Goal: Task Accomplishment & Management: Complete application form

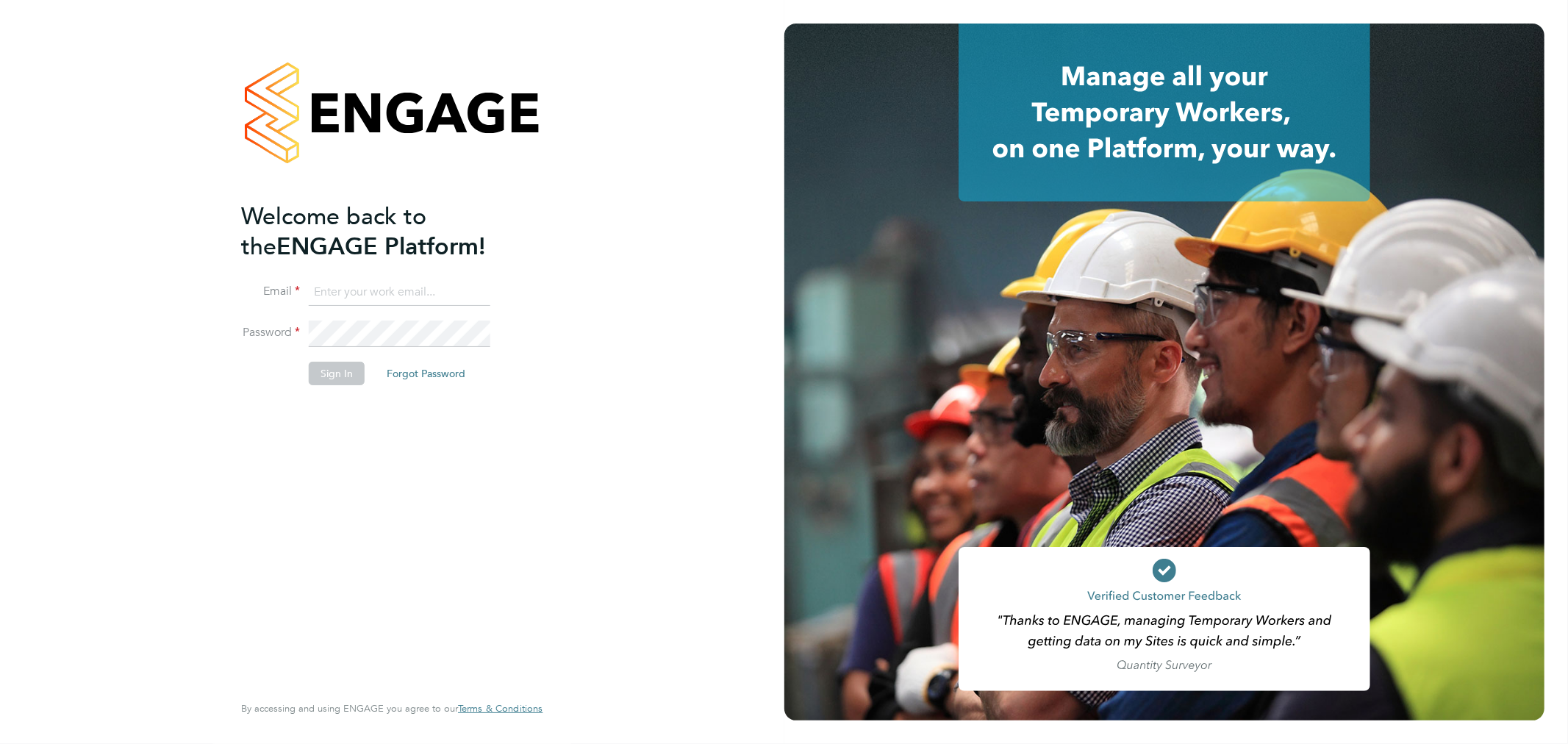
type input "ernest.mazur@wates.co.uk"
click at [351, 372] on button "Sign In" at bounding box center [337, 374] width 56 height 24
click at [333, 376] on div "Sorry, we are having problems connecting to our services." at bounding box center [392, 372] width 784 height 744
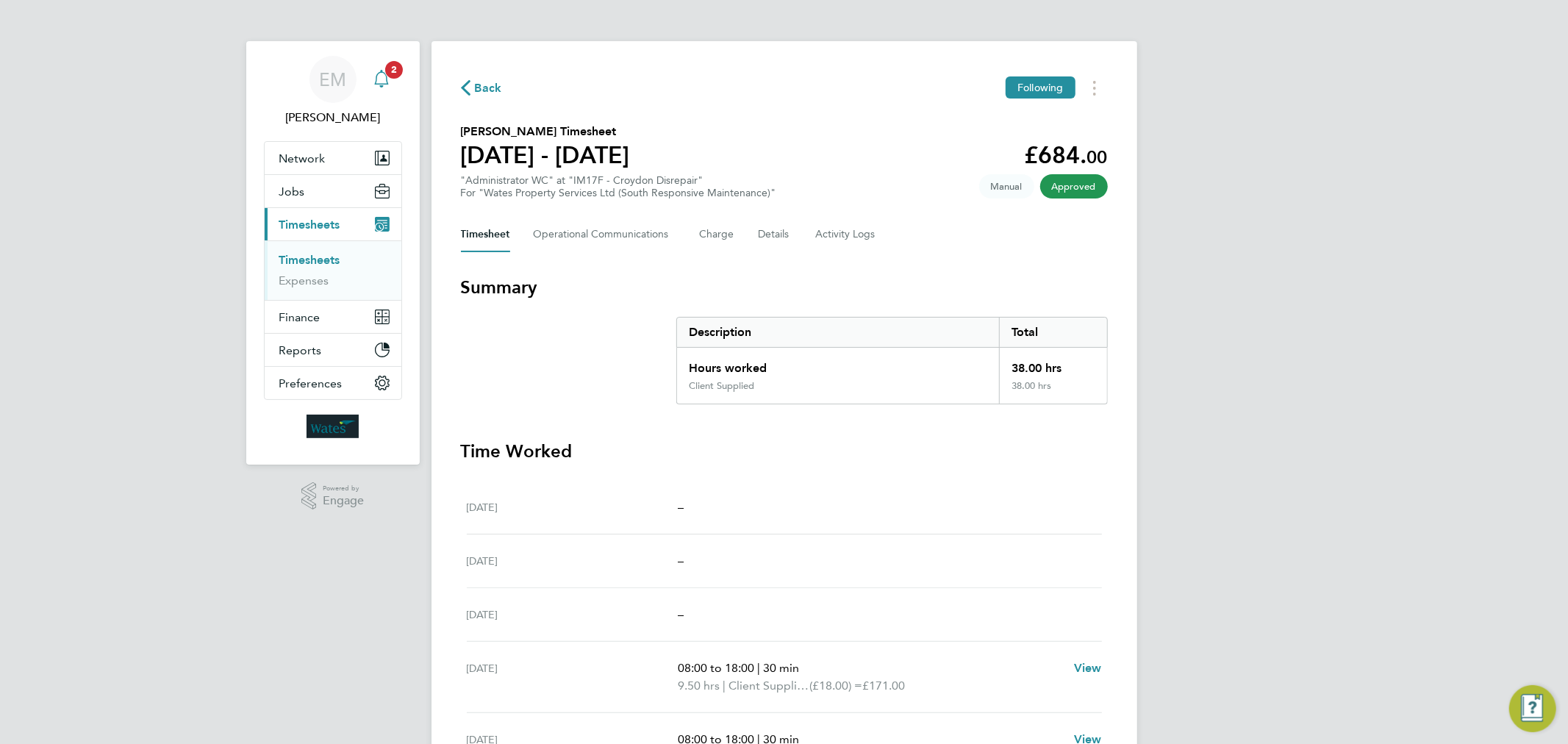
click at [388, 76] on span "2" at bounding box center [394, 70] width 18 height 18
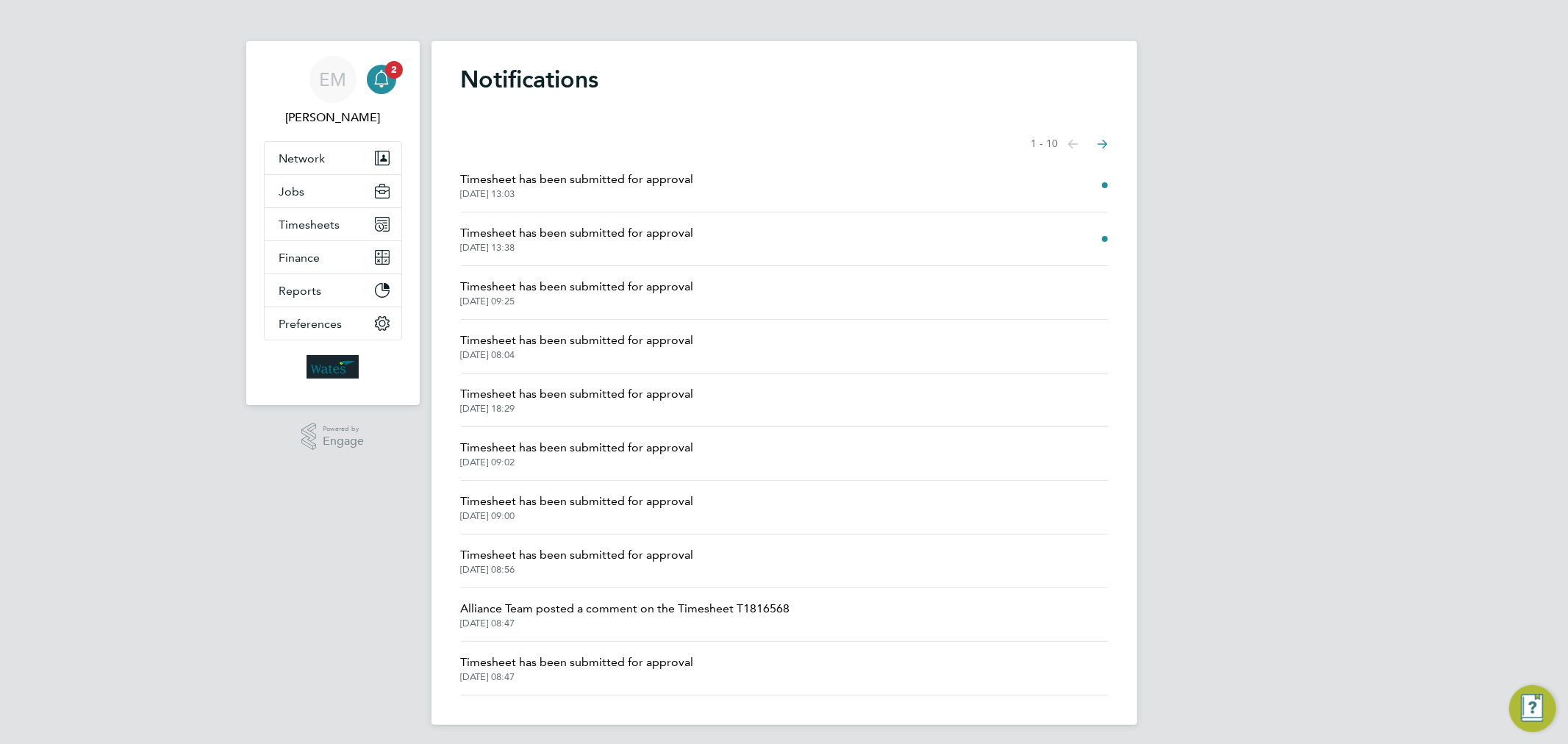
click at [624, 185] on span "Timesheet has been submitted for approval" at bounding box center [577, 179] width 233 height 18
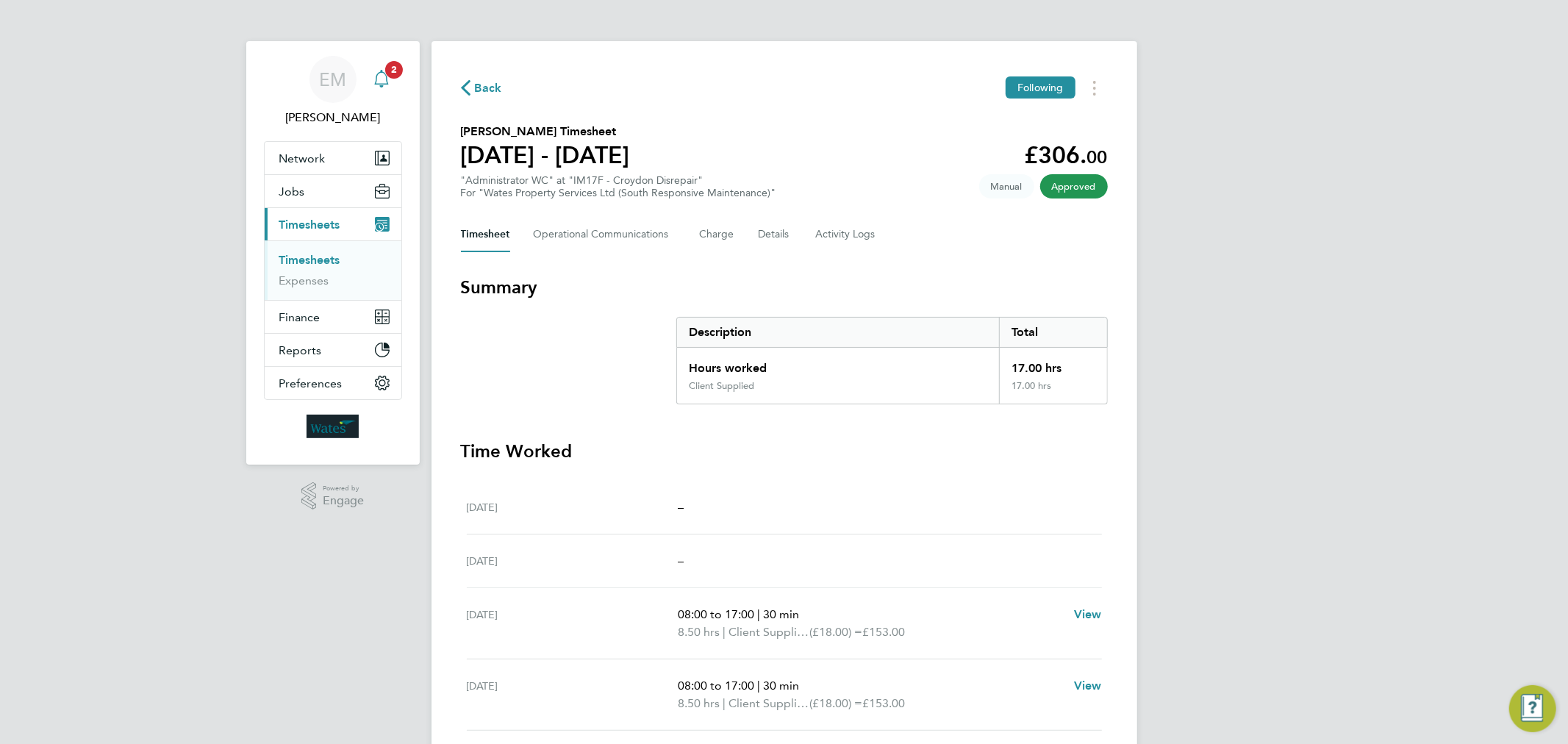
click at [386, 73] on span "2" at bounding box center [394, 70] width 18 height 18
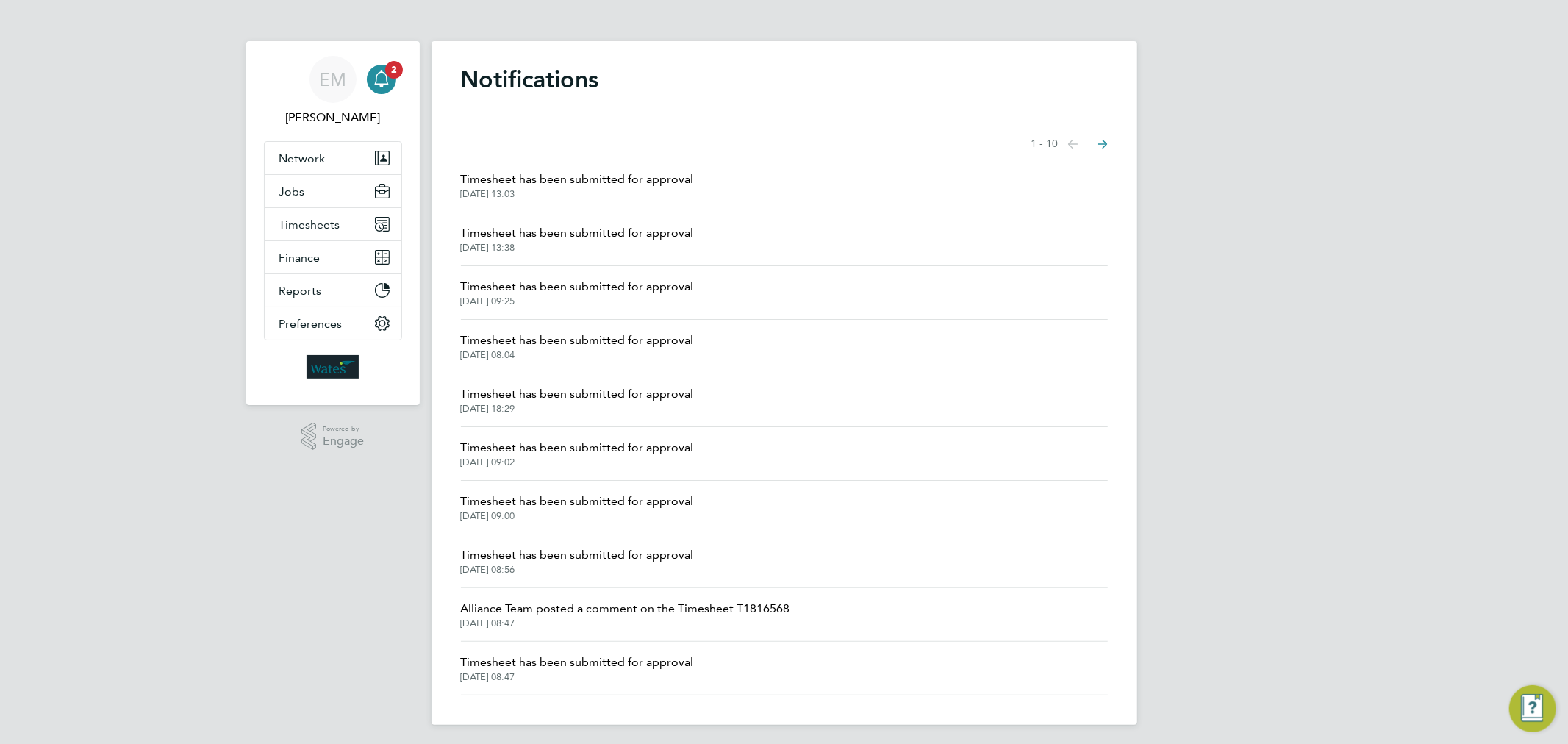
click at [632, 245] on span "20 Sep 2025, 13:38" at bounding box center [577, 247] width 233 height 12
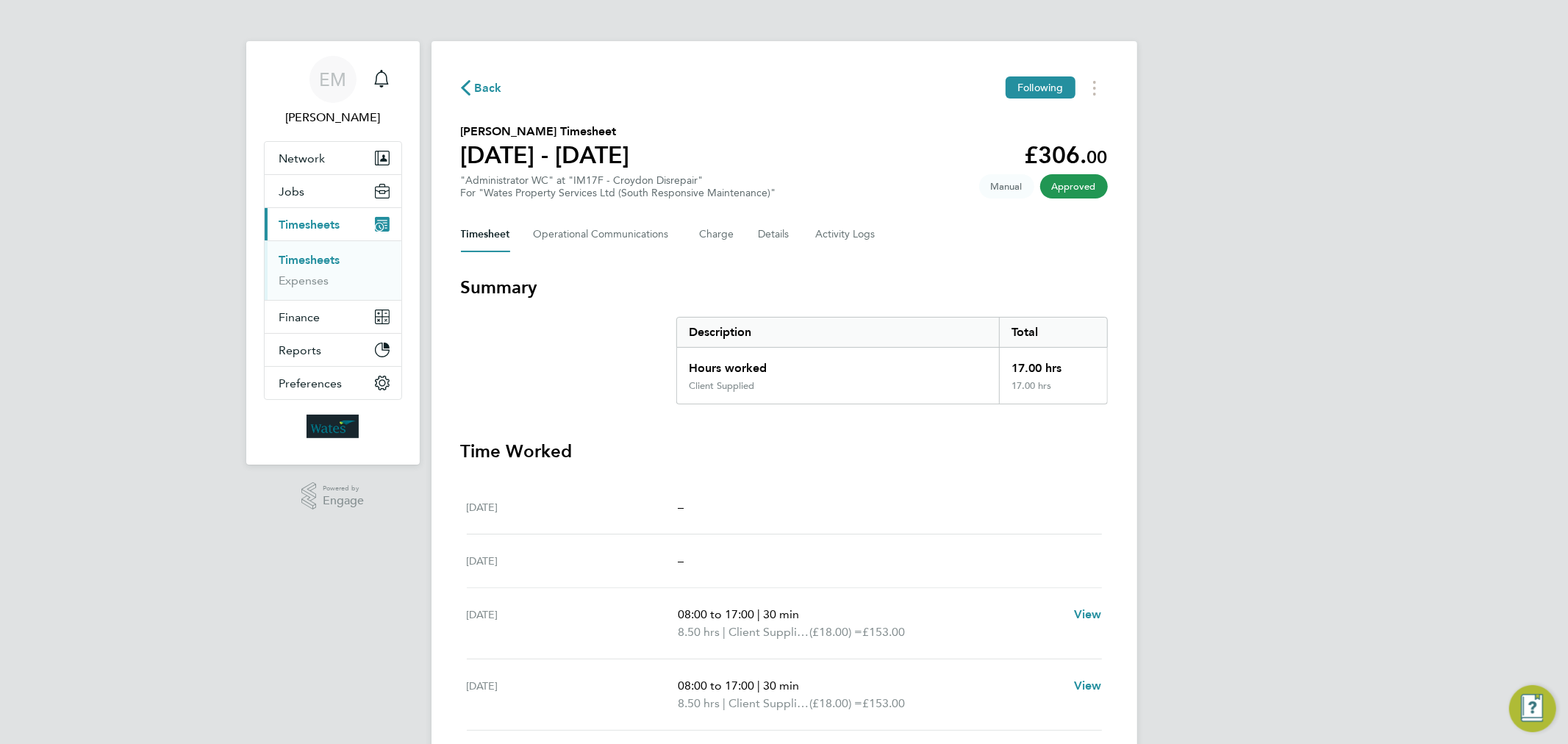
click at [309, 255] on link "Timesheets" at bounding box center [309, 260] width 61 height 14
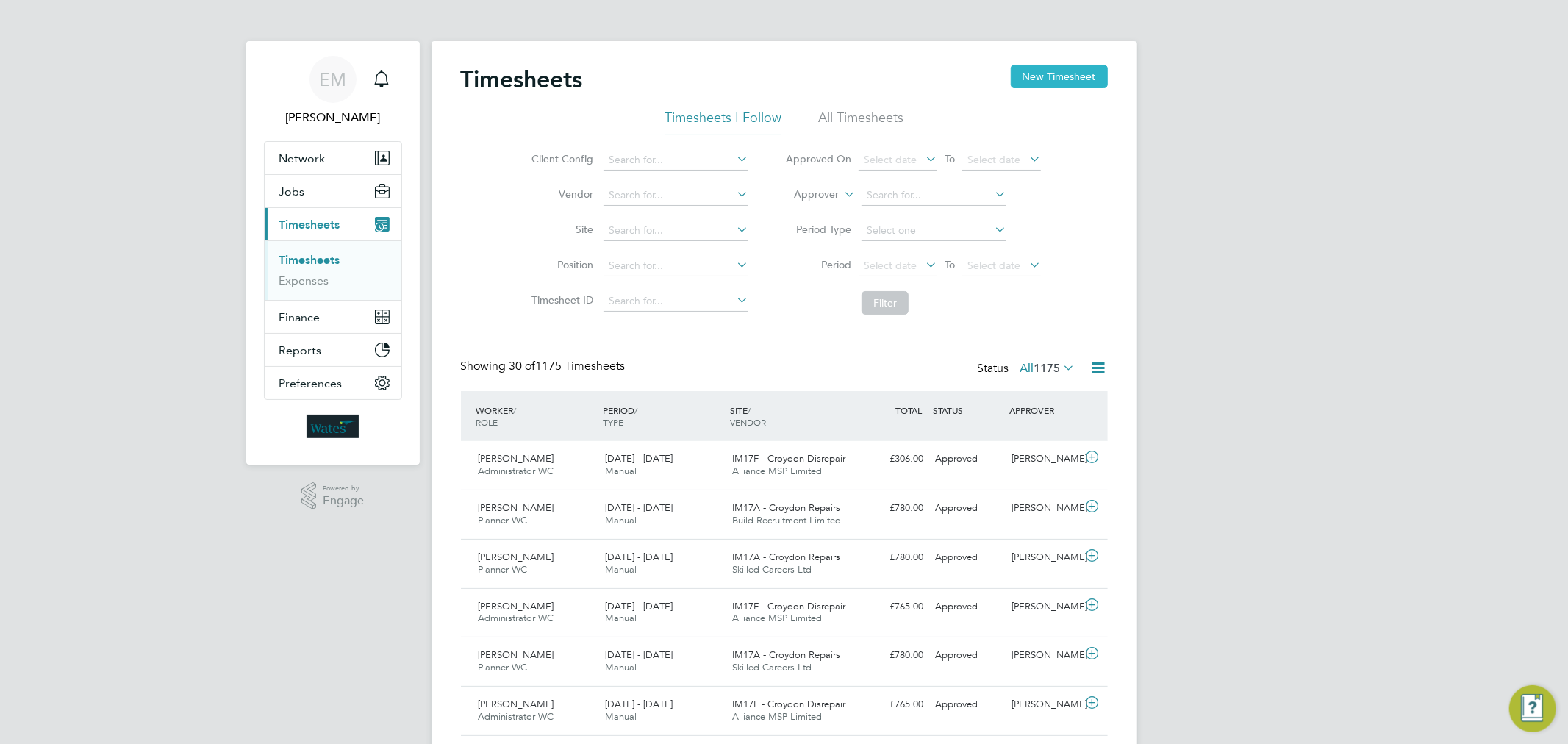
click at [1081, 72] on button "New Timesheet" at bounding box center [1060, 76] width 97 height 24
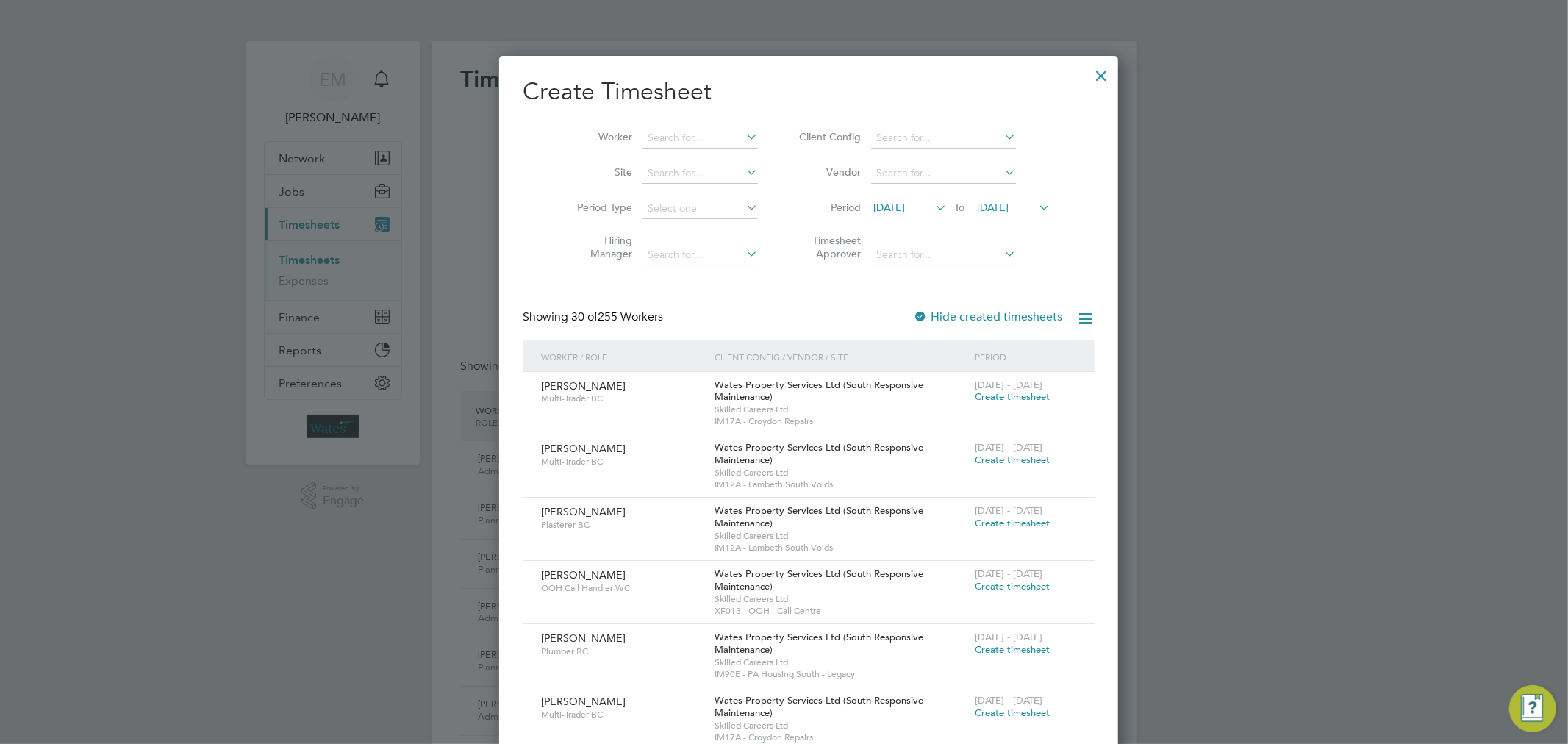
click at [932, 208] on icon at bounding box center [932, 208] width 0 height 21
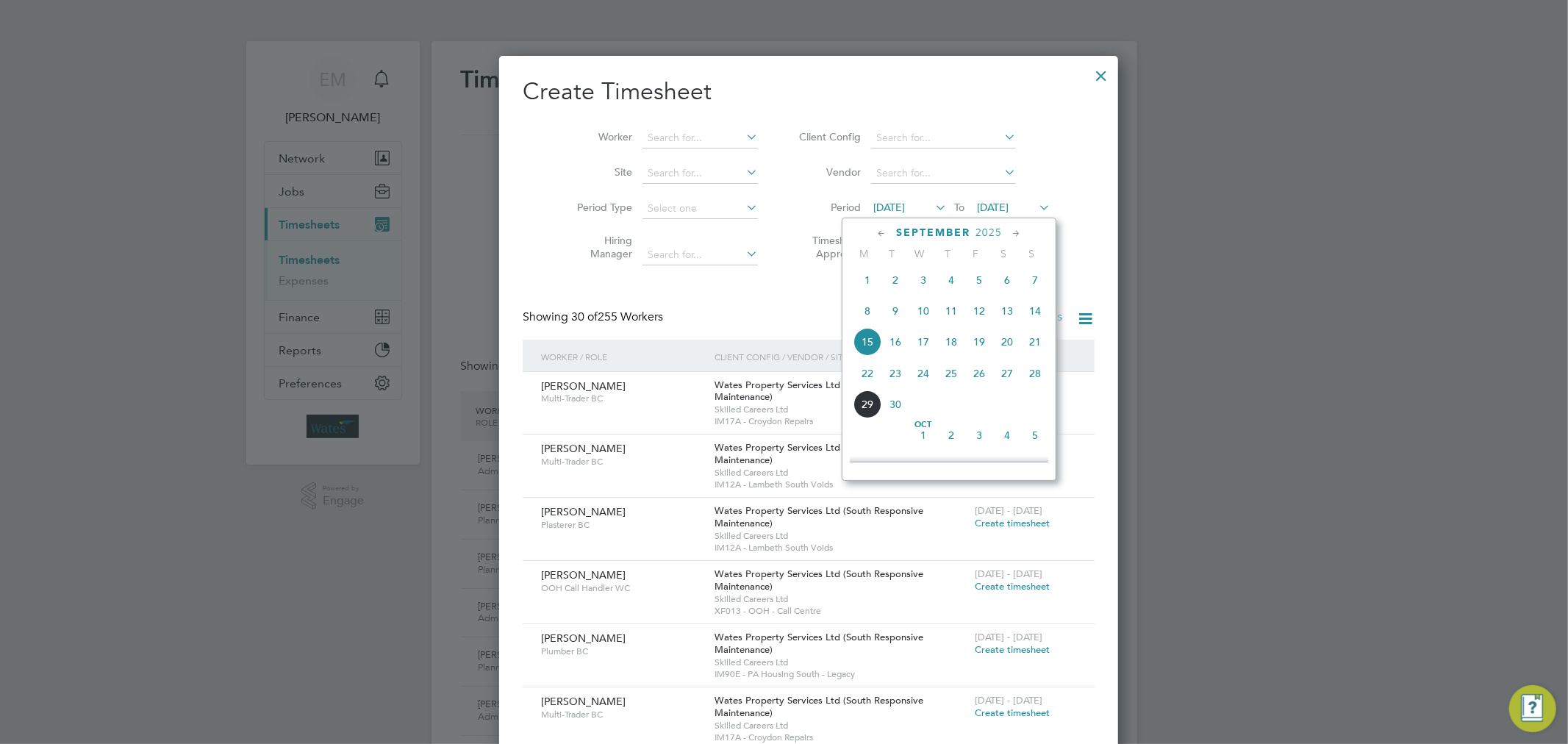
click at [1009, 344] on span "20" at bounding box center [1006, 341] width 28 height 28
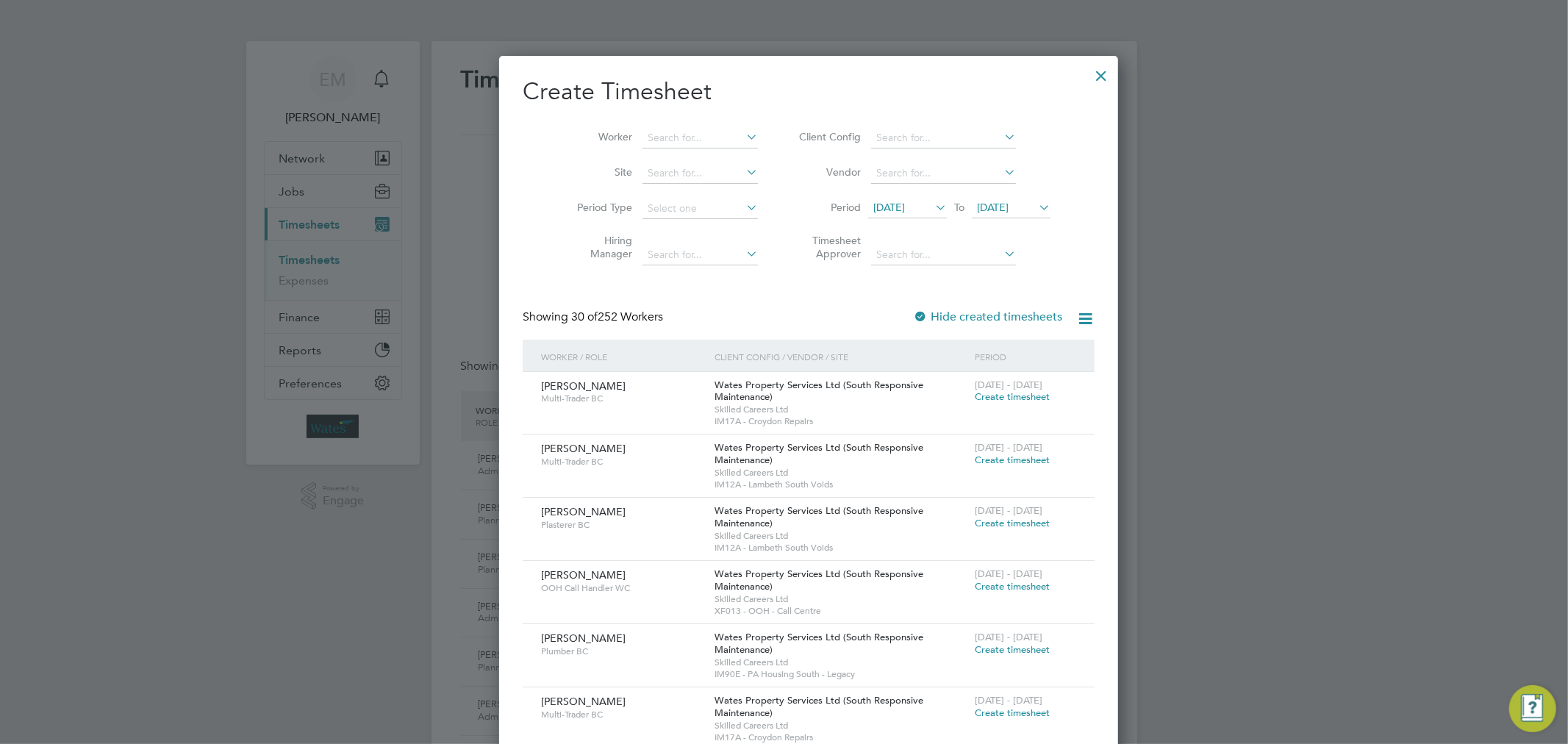
click at [1036, 203] on icon at bounding box center [1036, 208] width 0 height 21
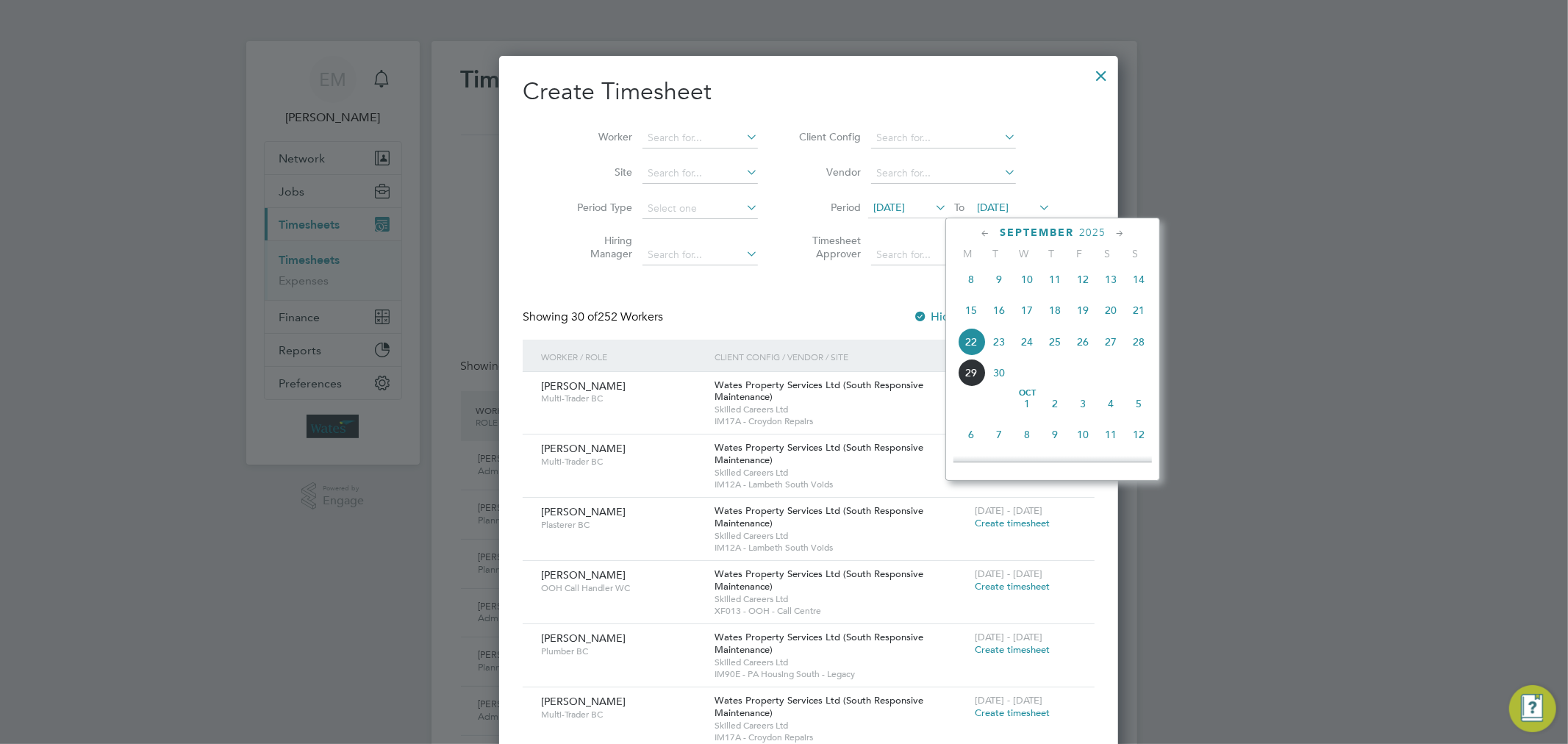
click at [1088, 346] on span "26" at bounding box center [1083, 341] width 28 height 28
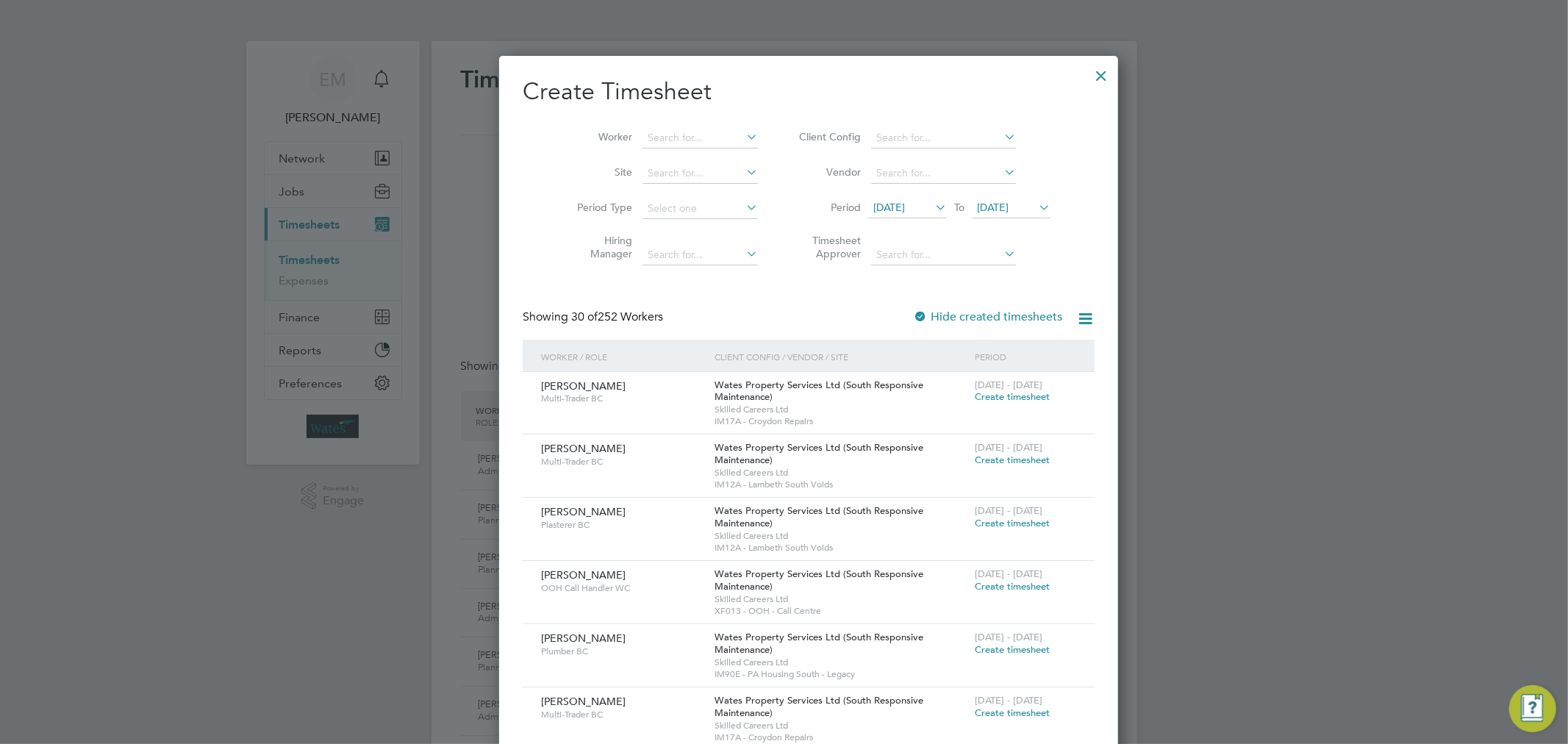
click at [743, 137] on icon at bounding box center [743, 137] width 0 height 21
click at [685, 160] on li "Dominik Mazur" at bounding box center [707, 158] width 181 height 20
type input "[PERSON_NAME]"
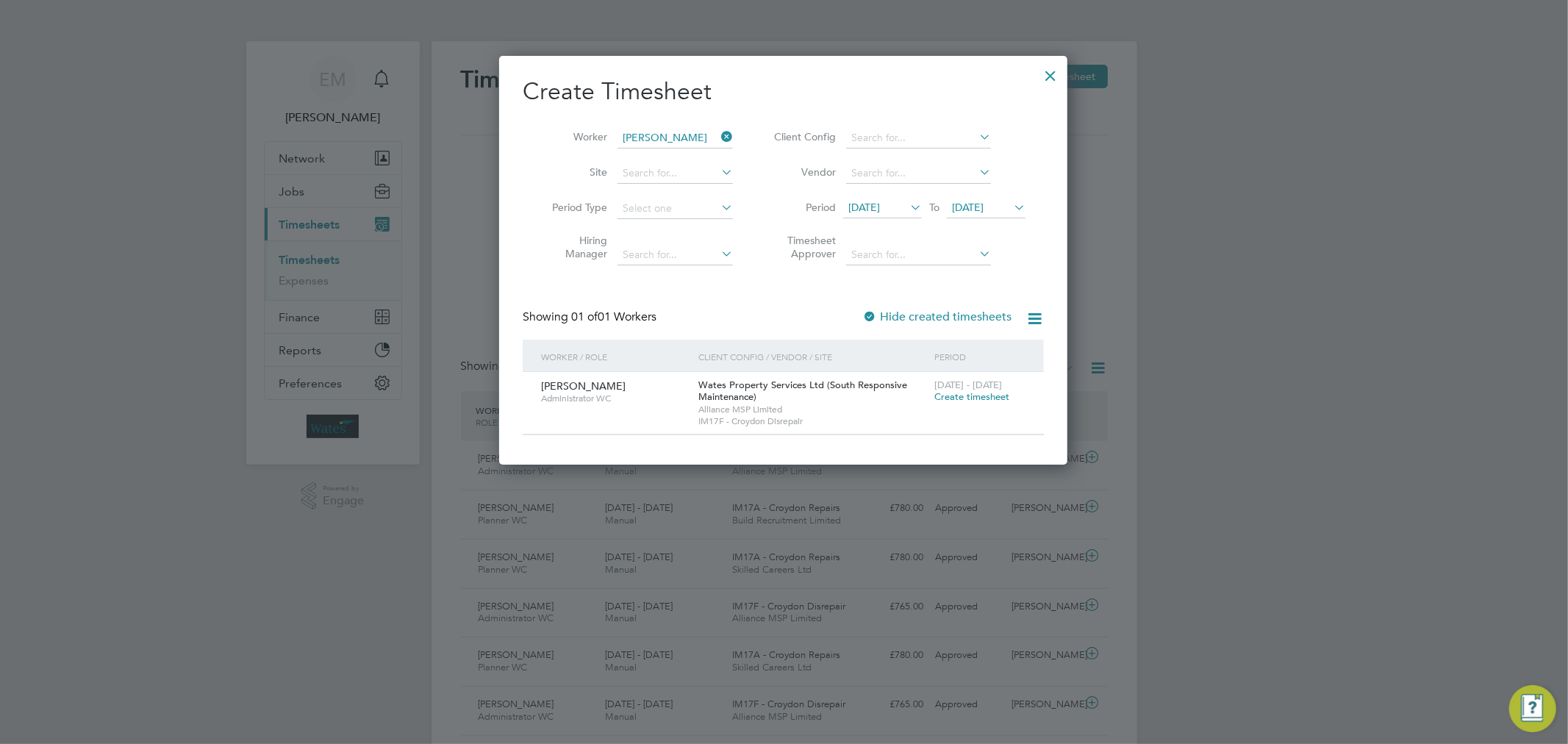
click at [718, 173] on icon at bounding box center [718, 172] width 0 height 21
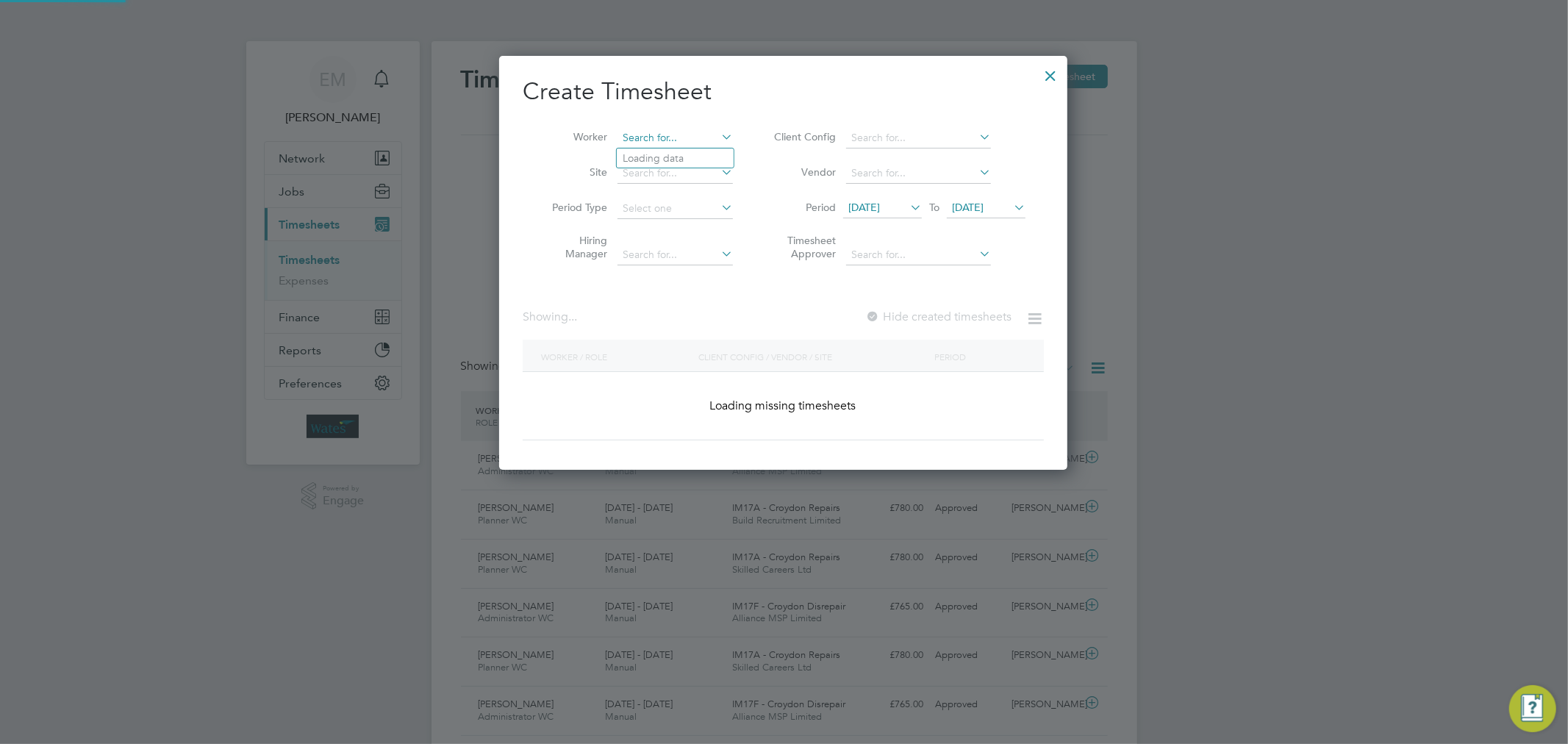
click at [652, 128] on input at bounding box center [675, 138] width 115 height 21
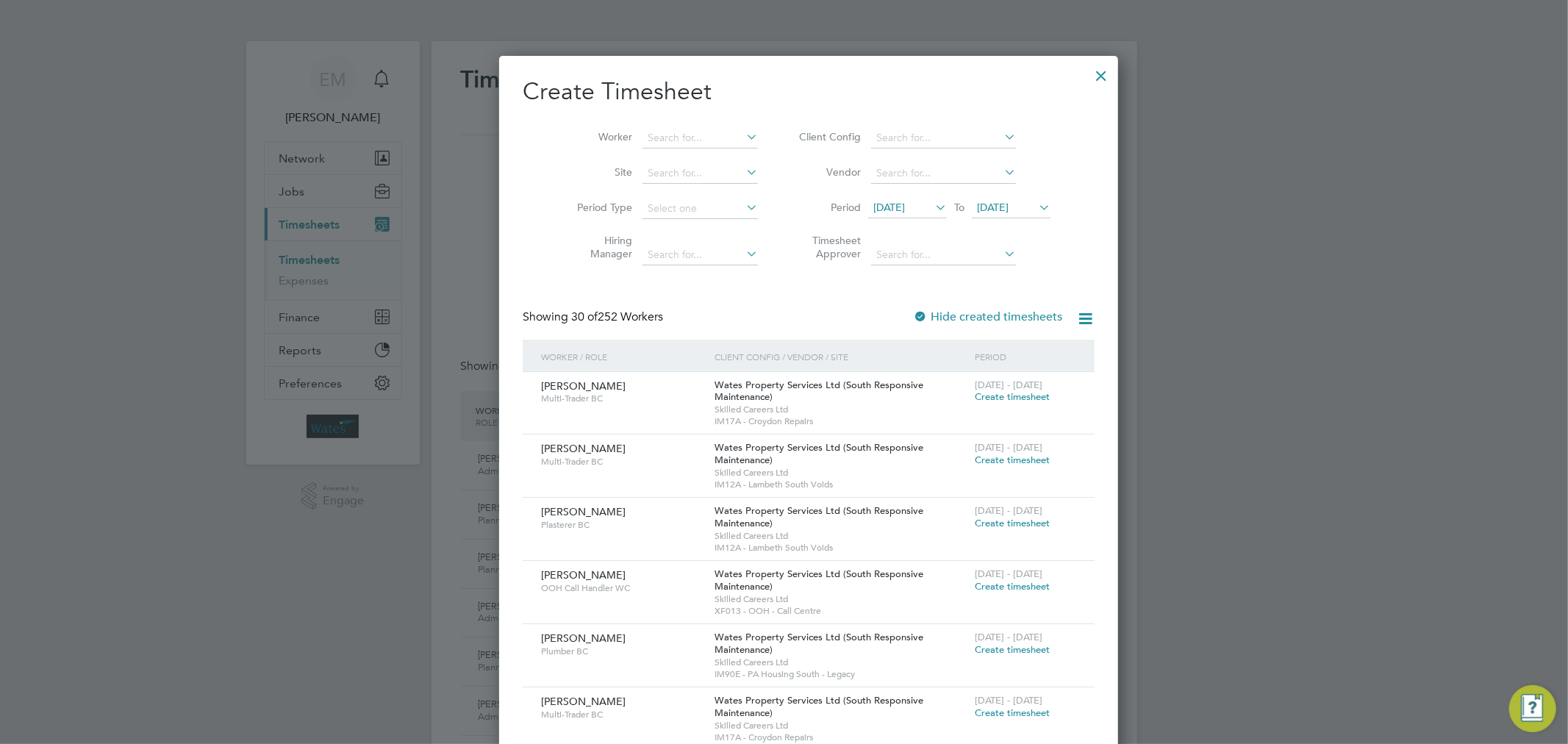
click at [743, 130] on icon at bounding box center [743, 137] width 0 height 21
click at [688, 151] on li "Dominik Mazur" at bounding box center [707, 158] width 181 height 20
type input "[PERSON_NAME]"
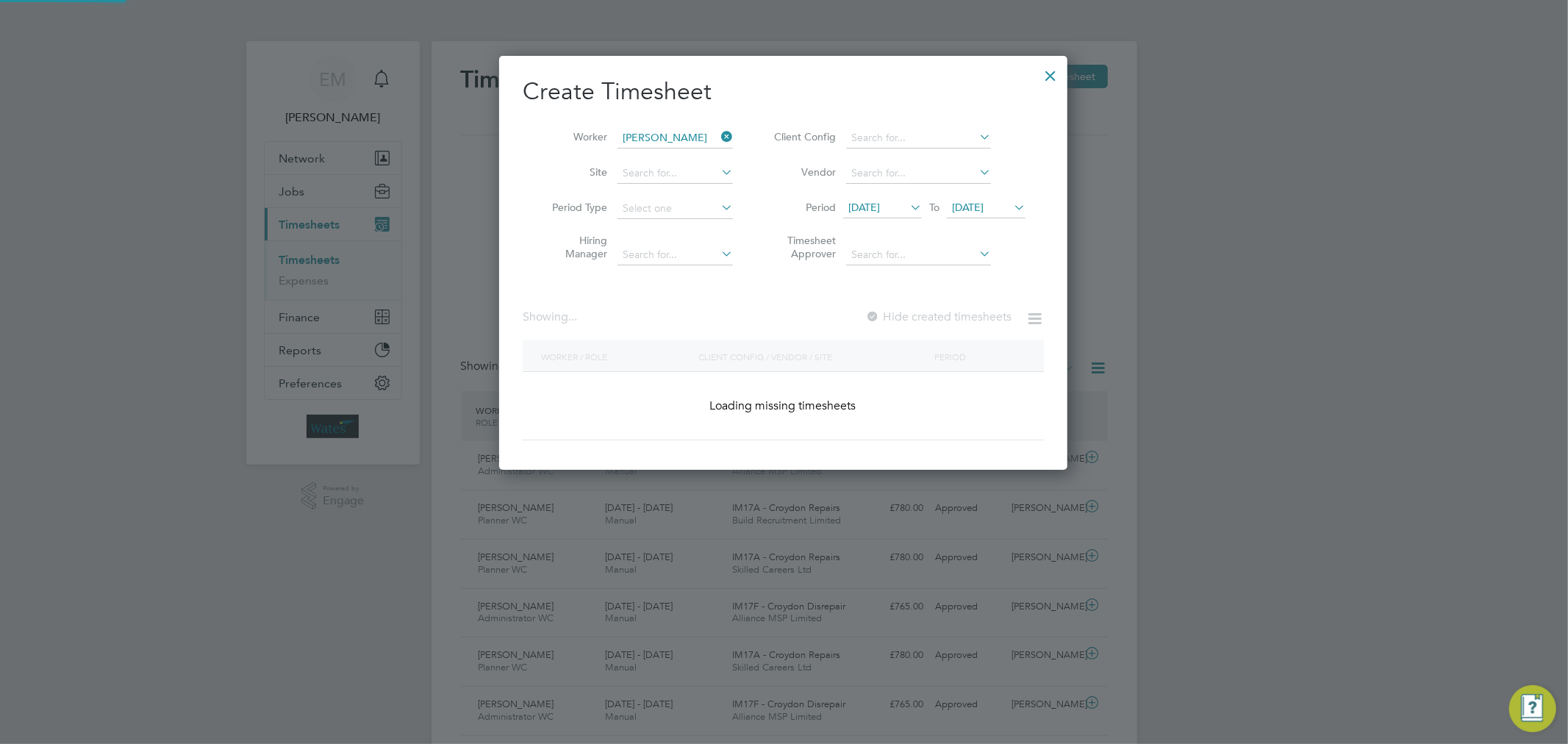
scroll to position [410, 569]
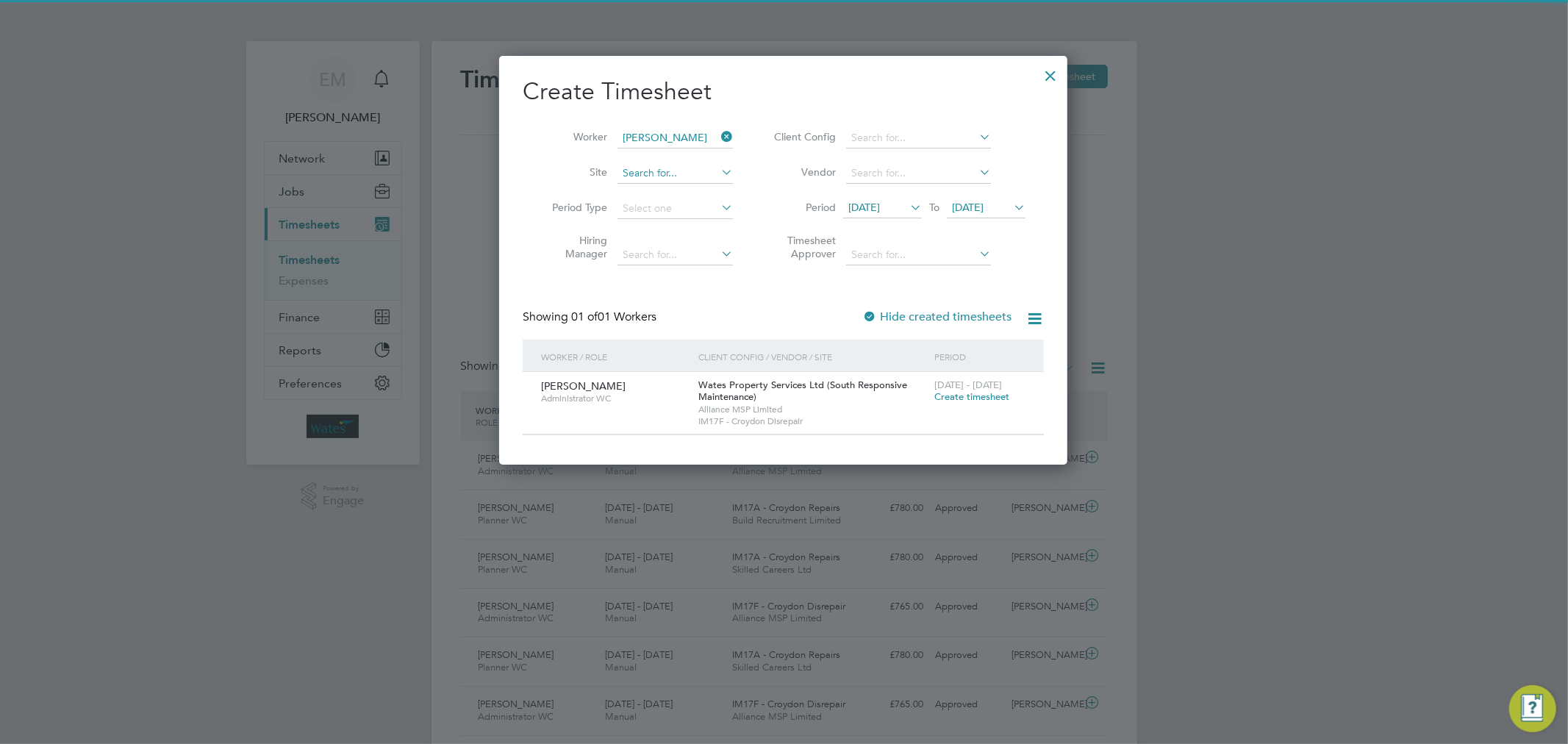
click at [679, 169] on input at bounding box center [675, 173] width 115 height 21
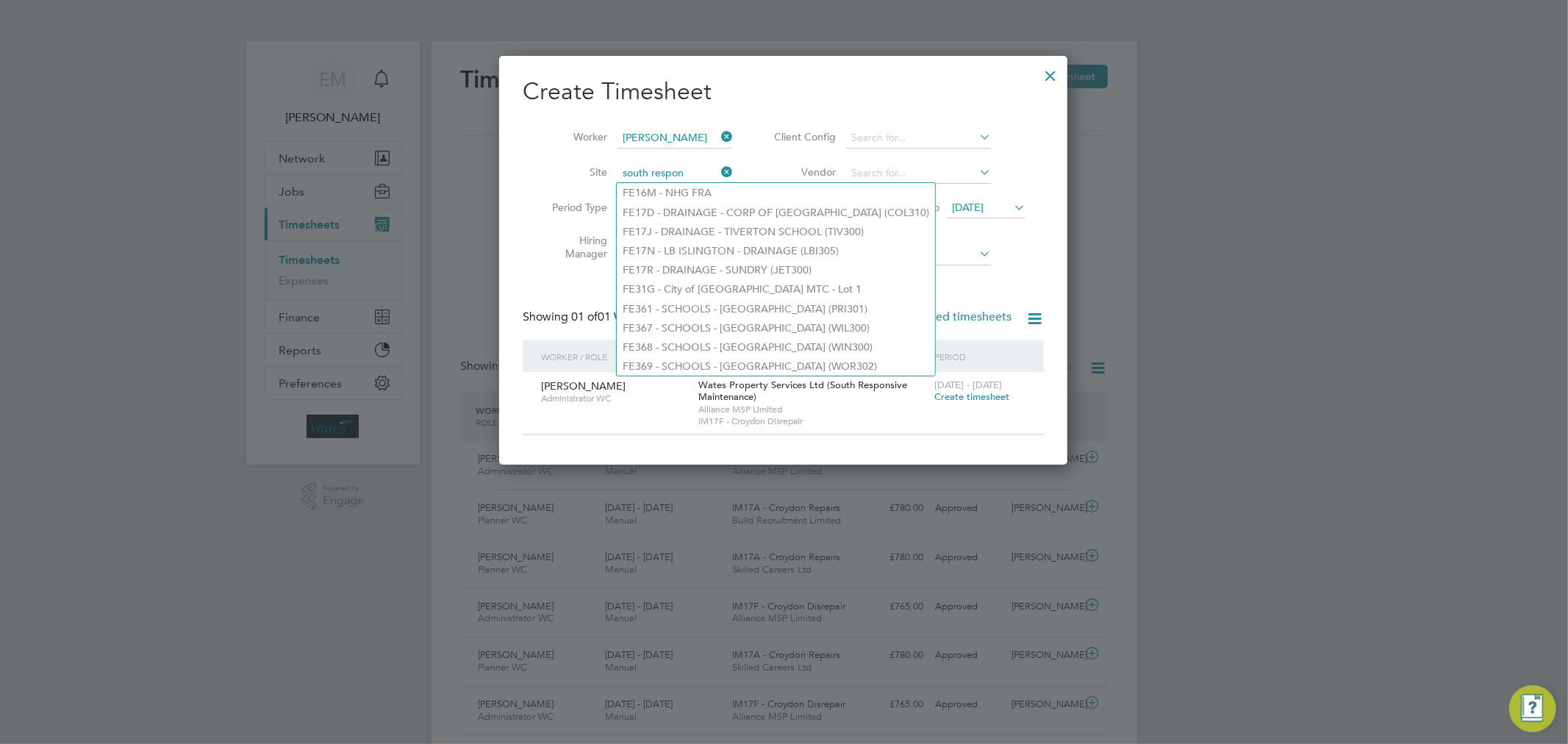
type input "south respon"
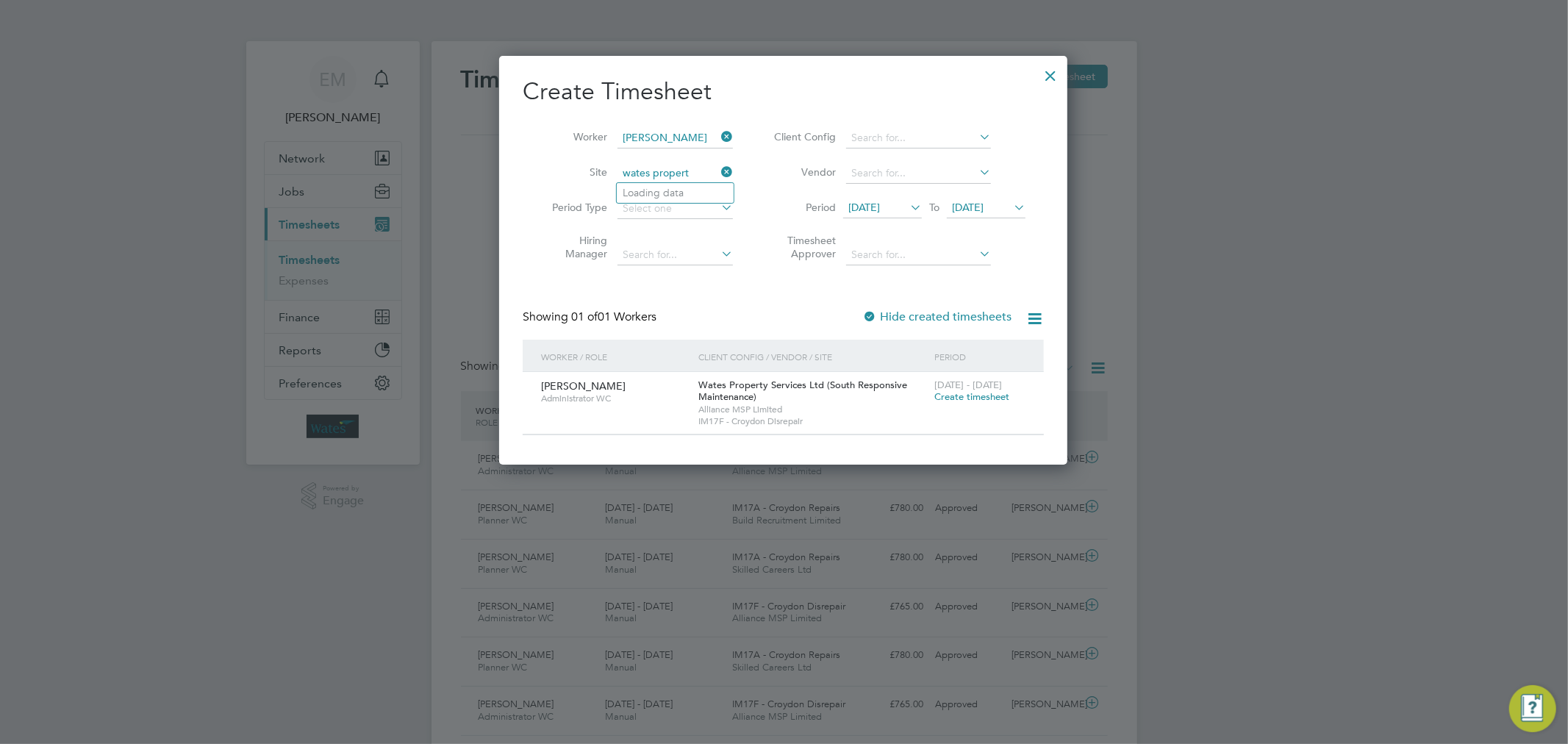
type input "wates property"
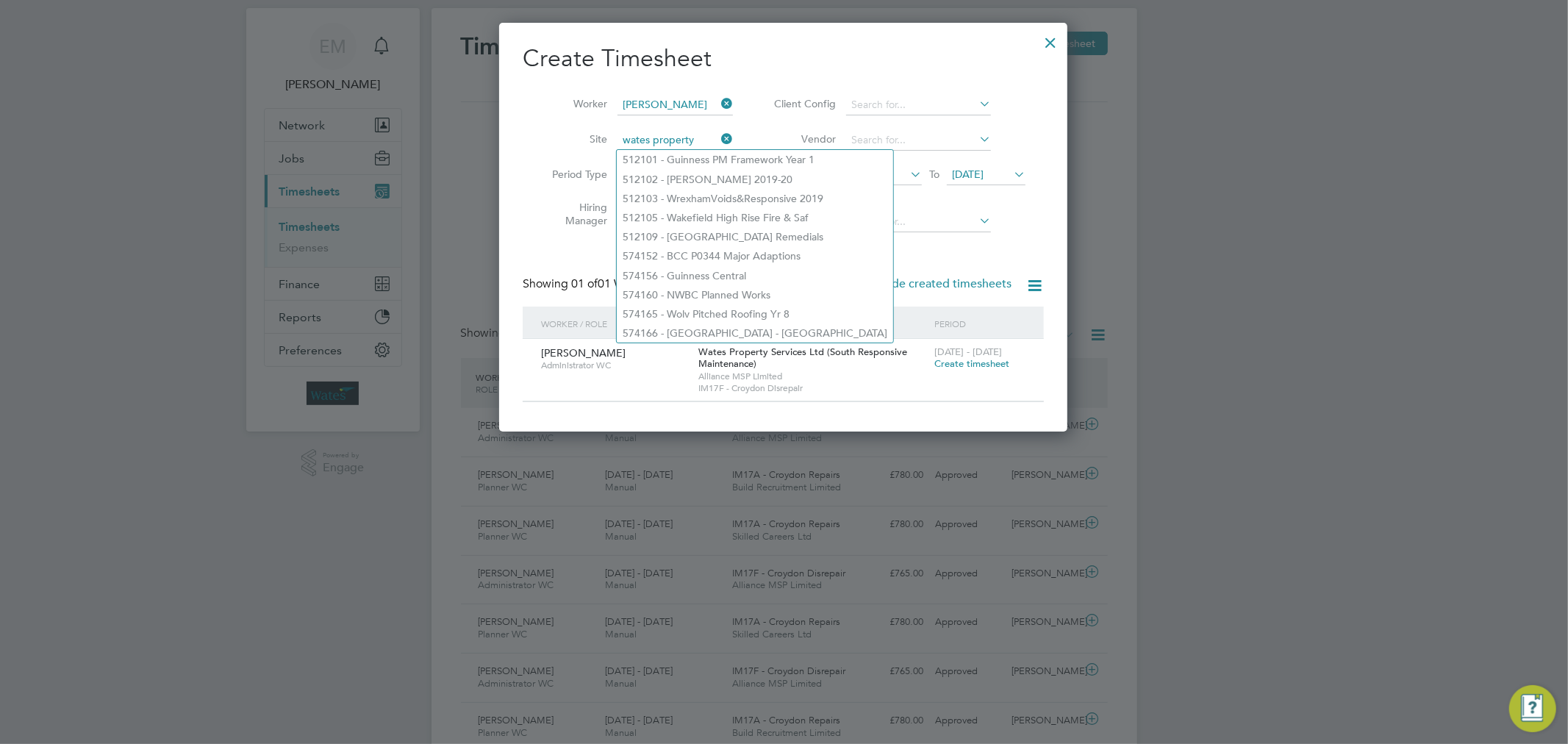
scroll to position [0, 0]
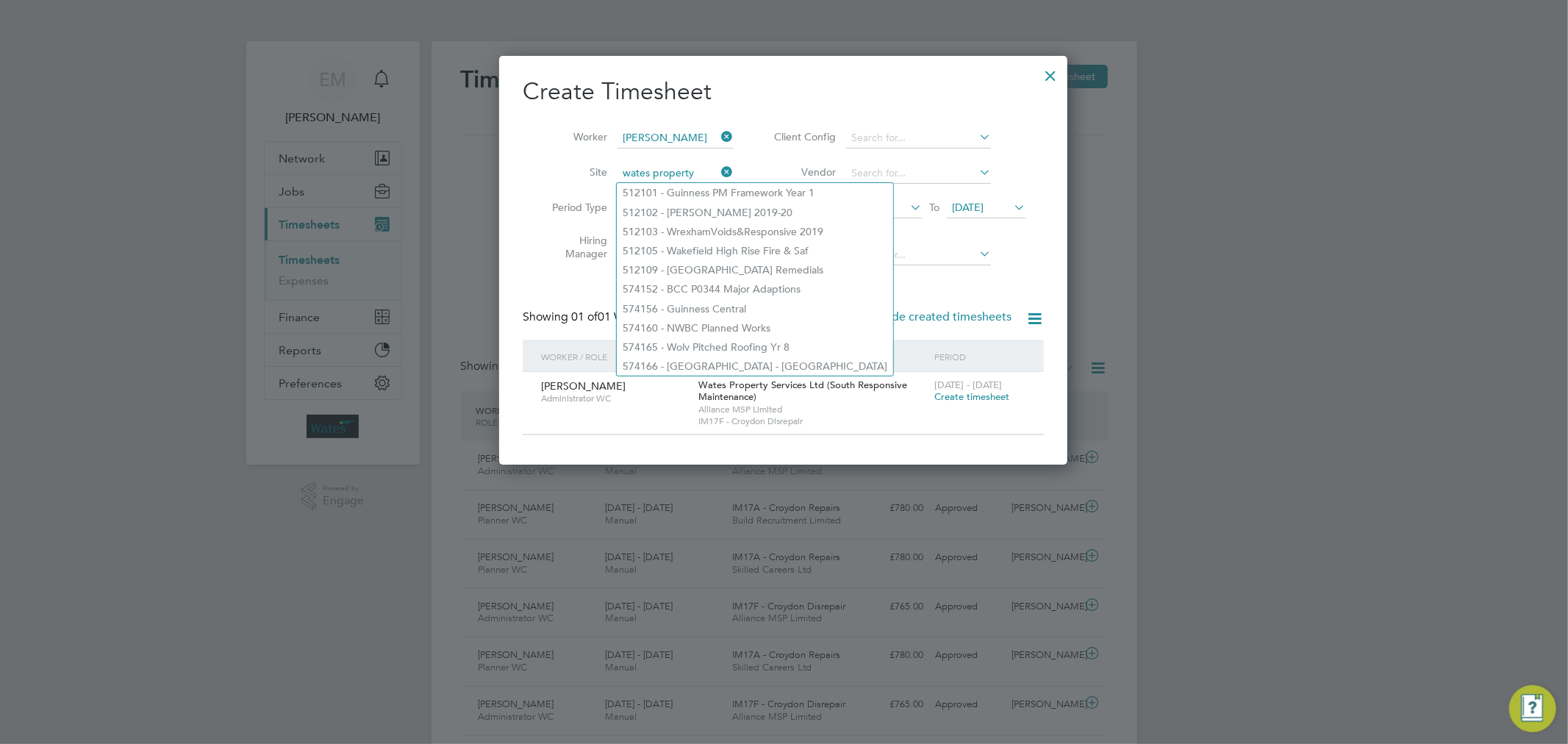
drag, startPoint x: 640, startPoint y: 167, endPoint x: 561, endPoint y: 174, distance: 79.3
click at [561, 174] on li "Site wates property" at bounding box center [636, 173] width 228 height 35
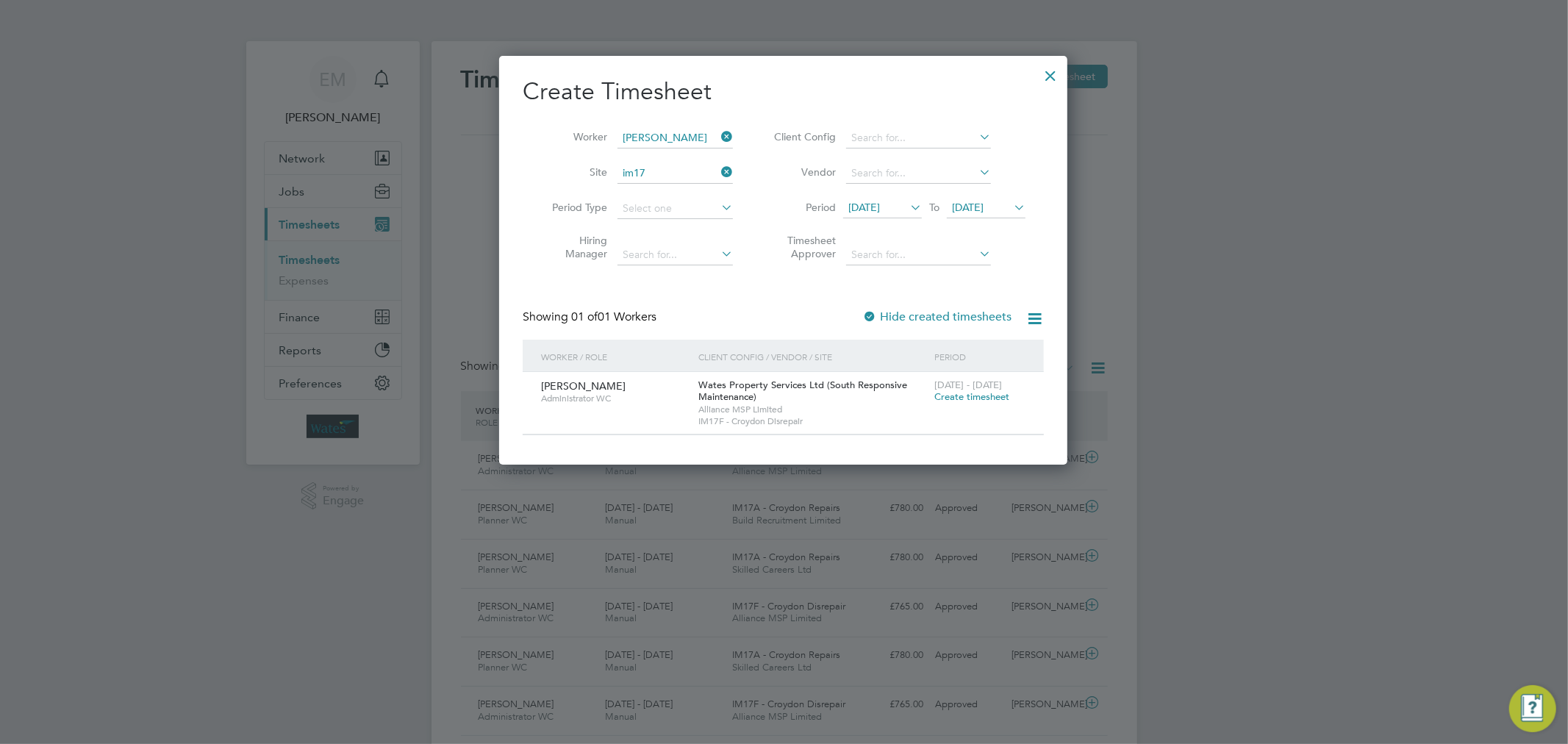
click at [678, 225] on li "IM17 F - Croydon Disrepair" at bounding box center [684, 233] width 135 height 20
type input "IM17F - Croydon Disrepair"
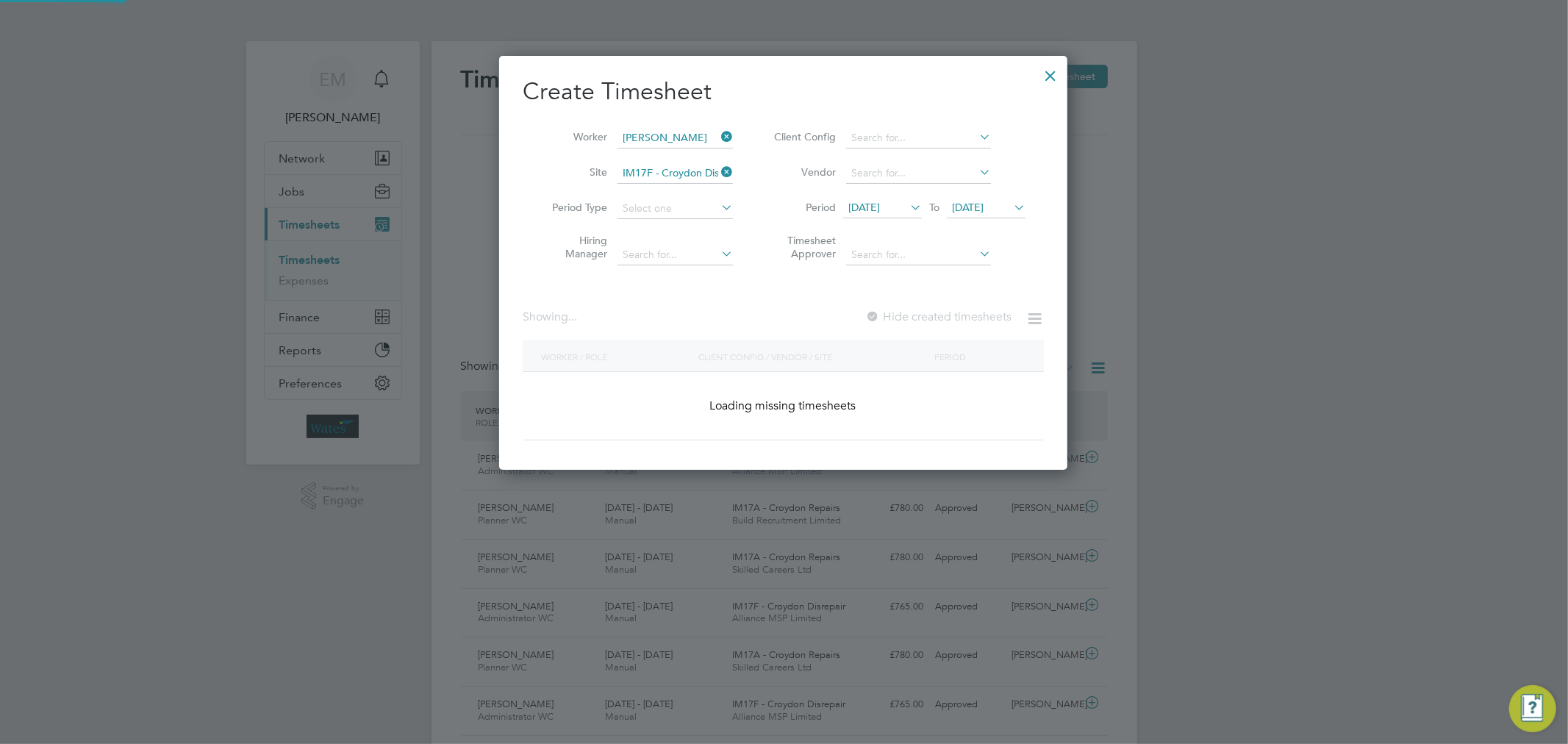
scroll to position [410, 569]
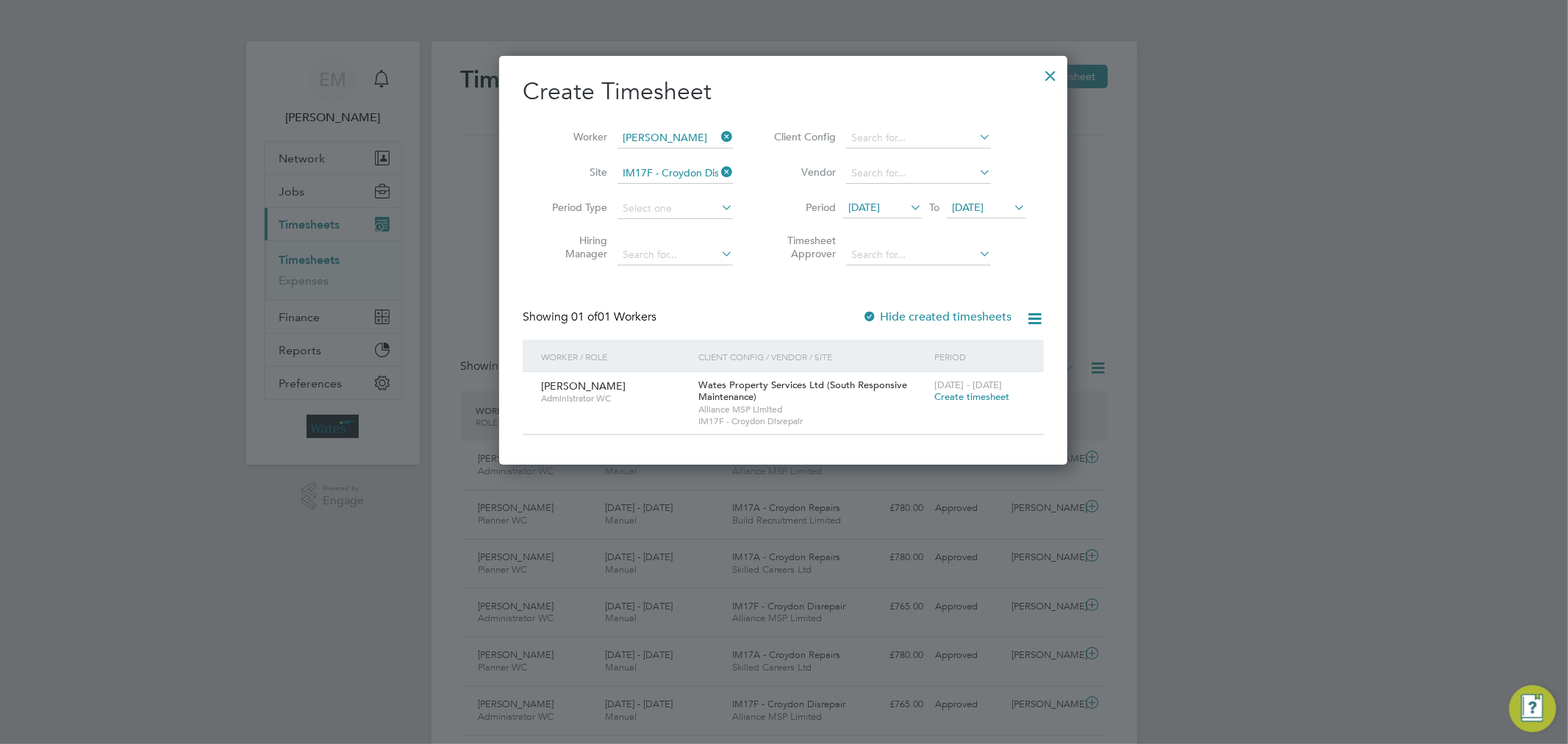
click at [718, 207] on icon at bounding box center [718, 208] width 0 height 21
click at [679, 240] on li "Week" at bounding box center [675, 247] width 117 height 19
type input "Week"
click at [709, 250] on li "Week" at bounding box center [675, 247] width 117 height 19
click at [745, 400] on span "Wates Property Services Ltd (South Responsive Maintenance)" at bounding box center [803, 391] width 208 height 25
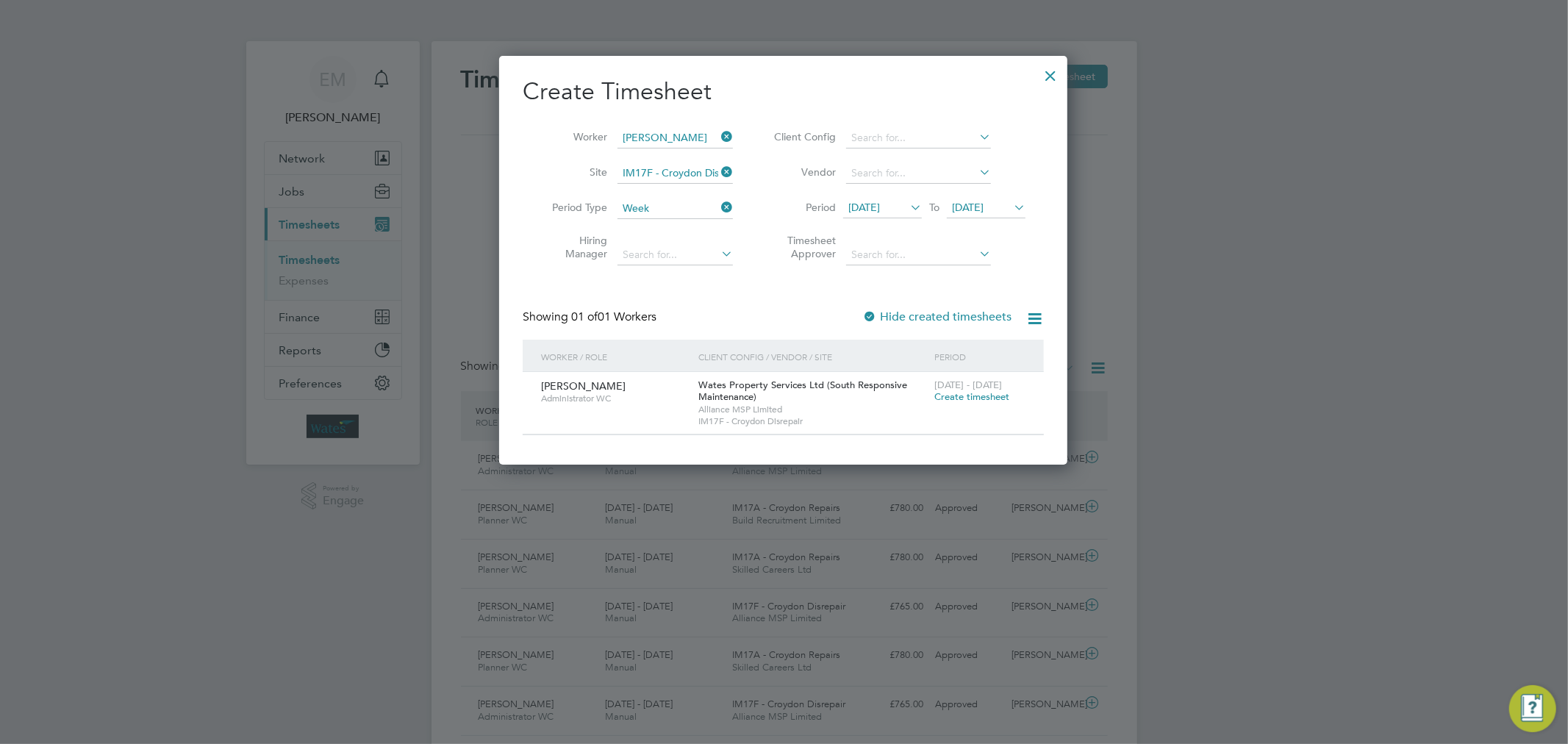
click at [973, 392] on span "Create timesheet" at bounding box center [971, 397] width 75 height 13
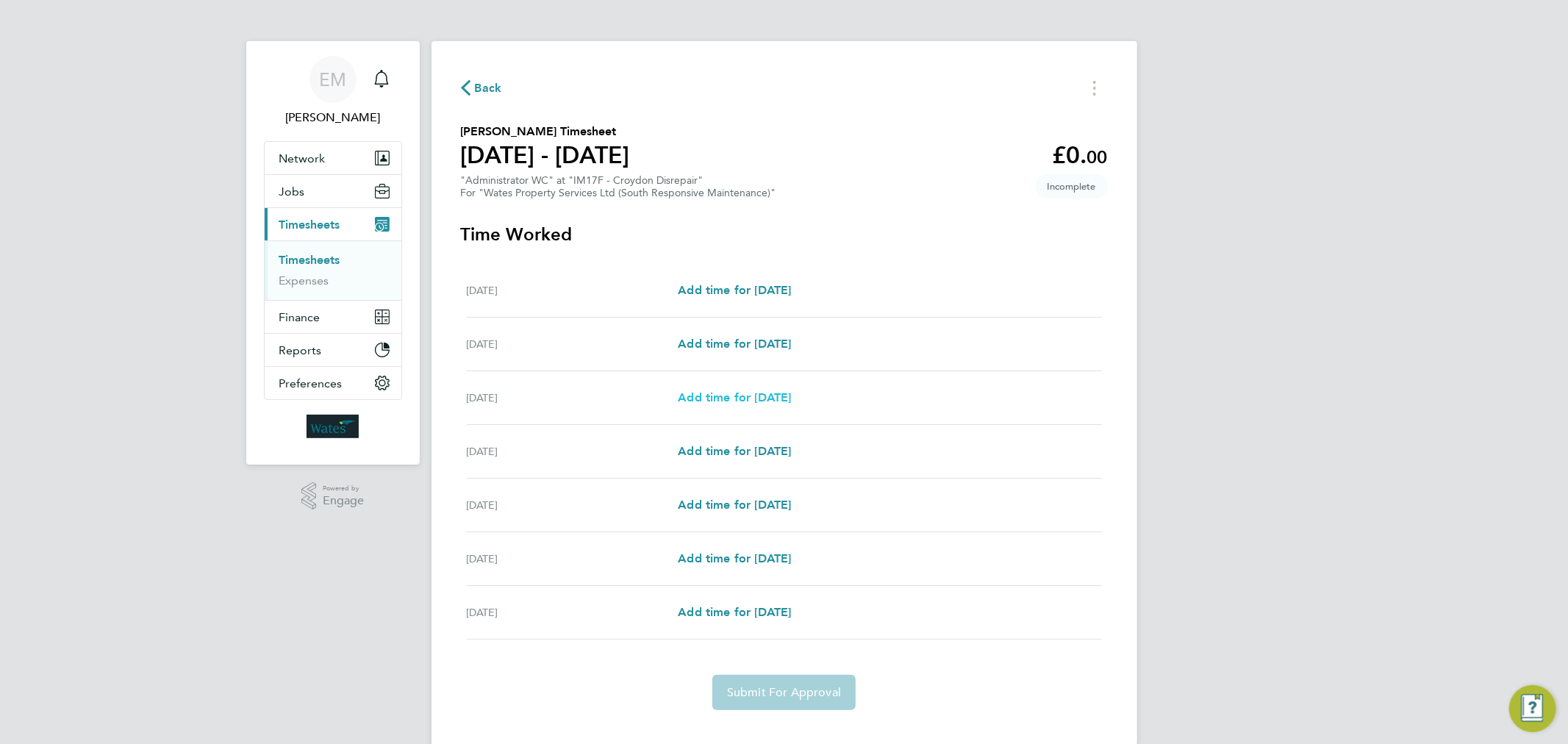
click at [791, 399] on span "Add time for Mon 22 Sep" at bounding box center [734, 398] width 113 height 14
select select "30"
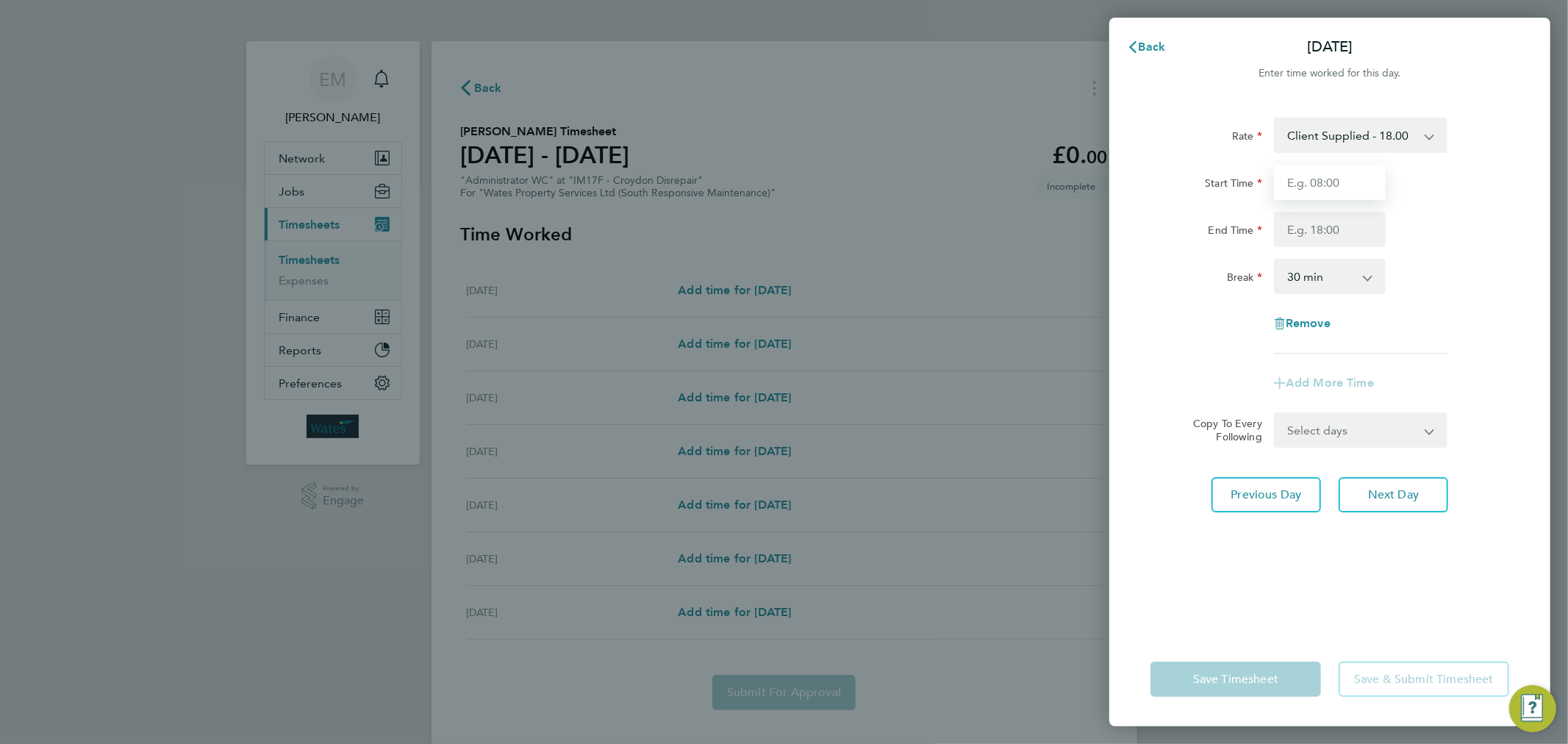
click at [1336, 175] on input "Start Time" at bounding box center [1329, 182] width 111 height 35
type input "08:00"
click at [1340, 232] on input "End Time" at bounding box center [1329, 229] width 111 height 35
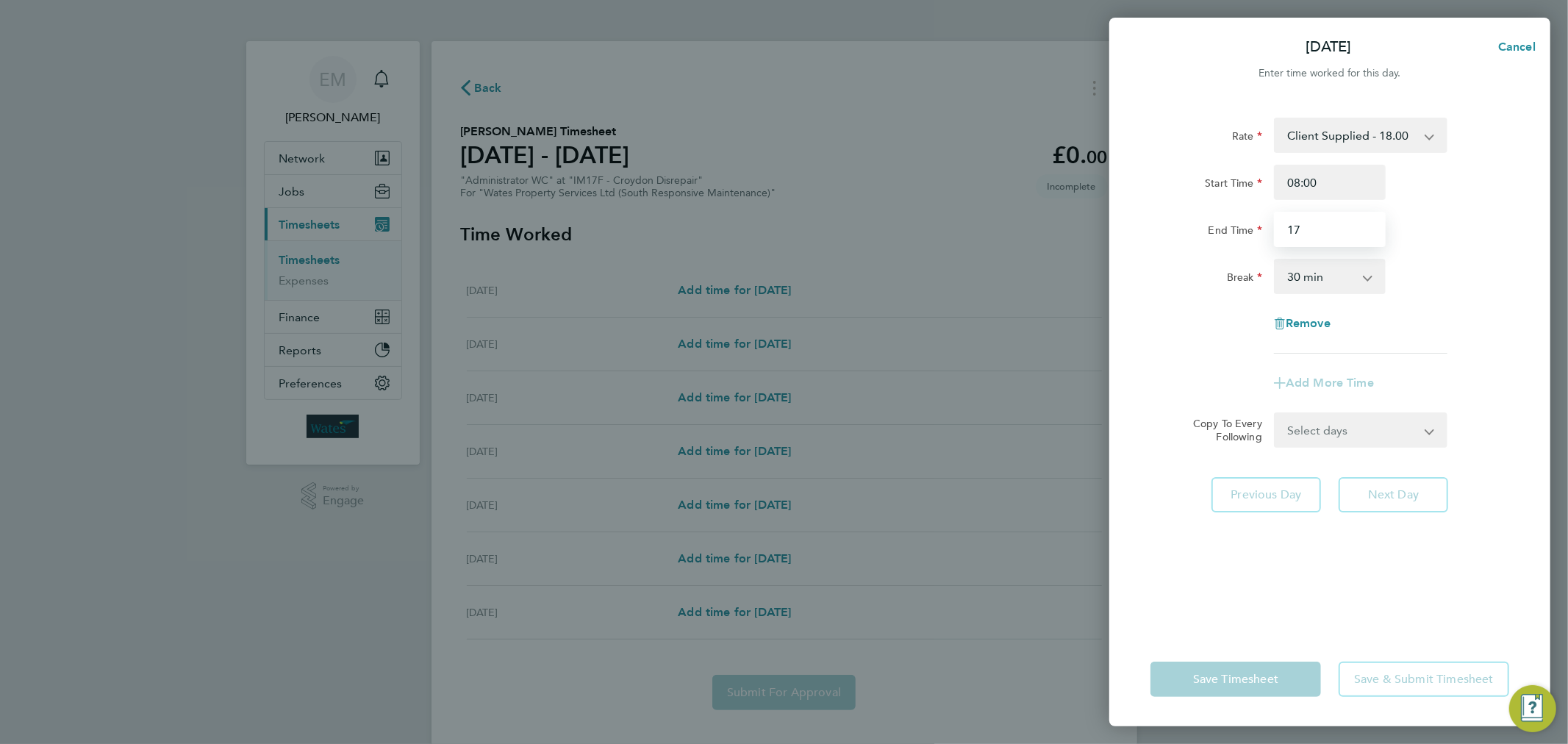
type input "17:00"
click at [1284, 678] on app-form-button "Save Timesheet" at bounding box center [1239, 680] width 179 height 35
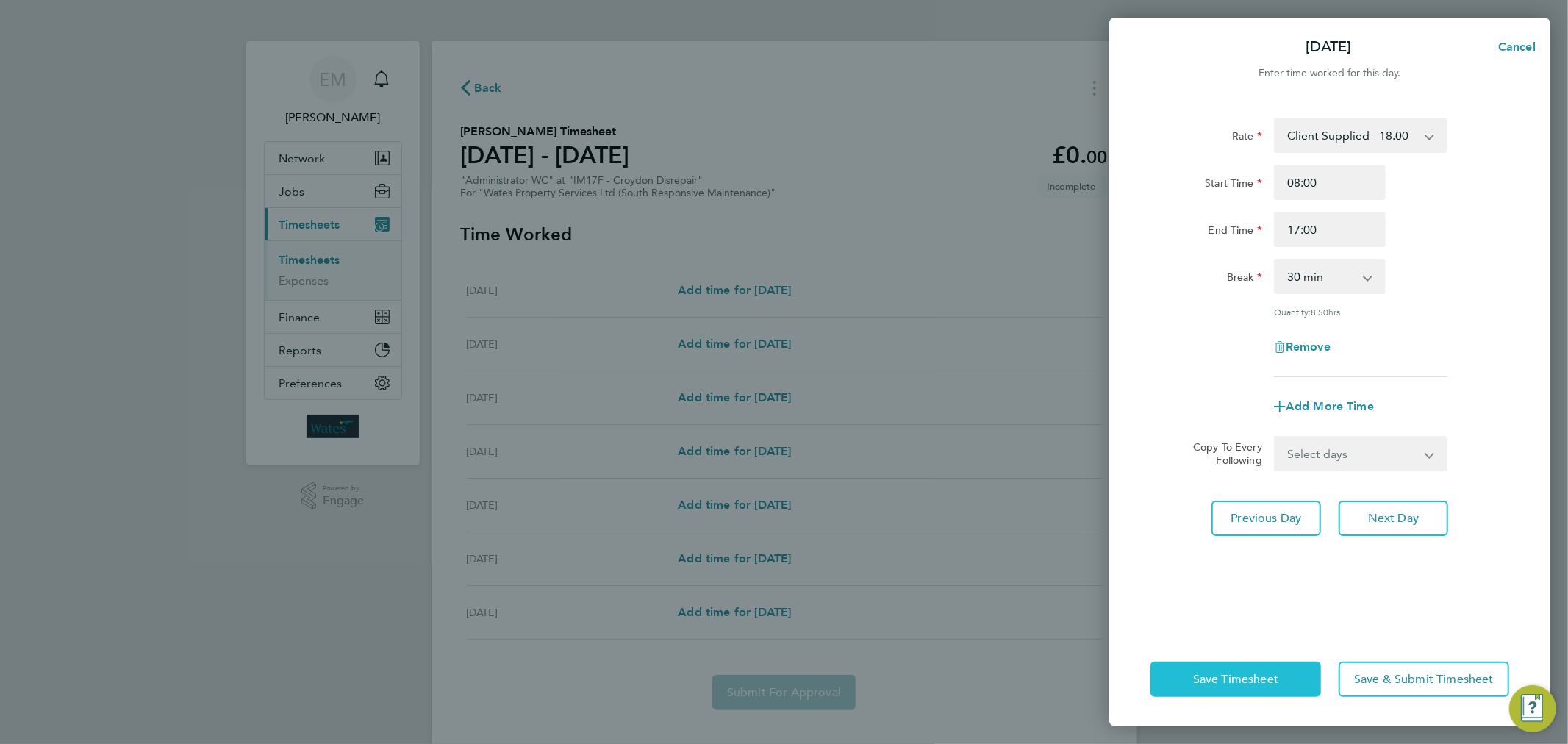
click at [1284, 678] on button "Save Timesheet" at bounding box center [1235, 680] width 170 height 35
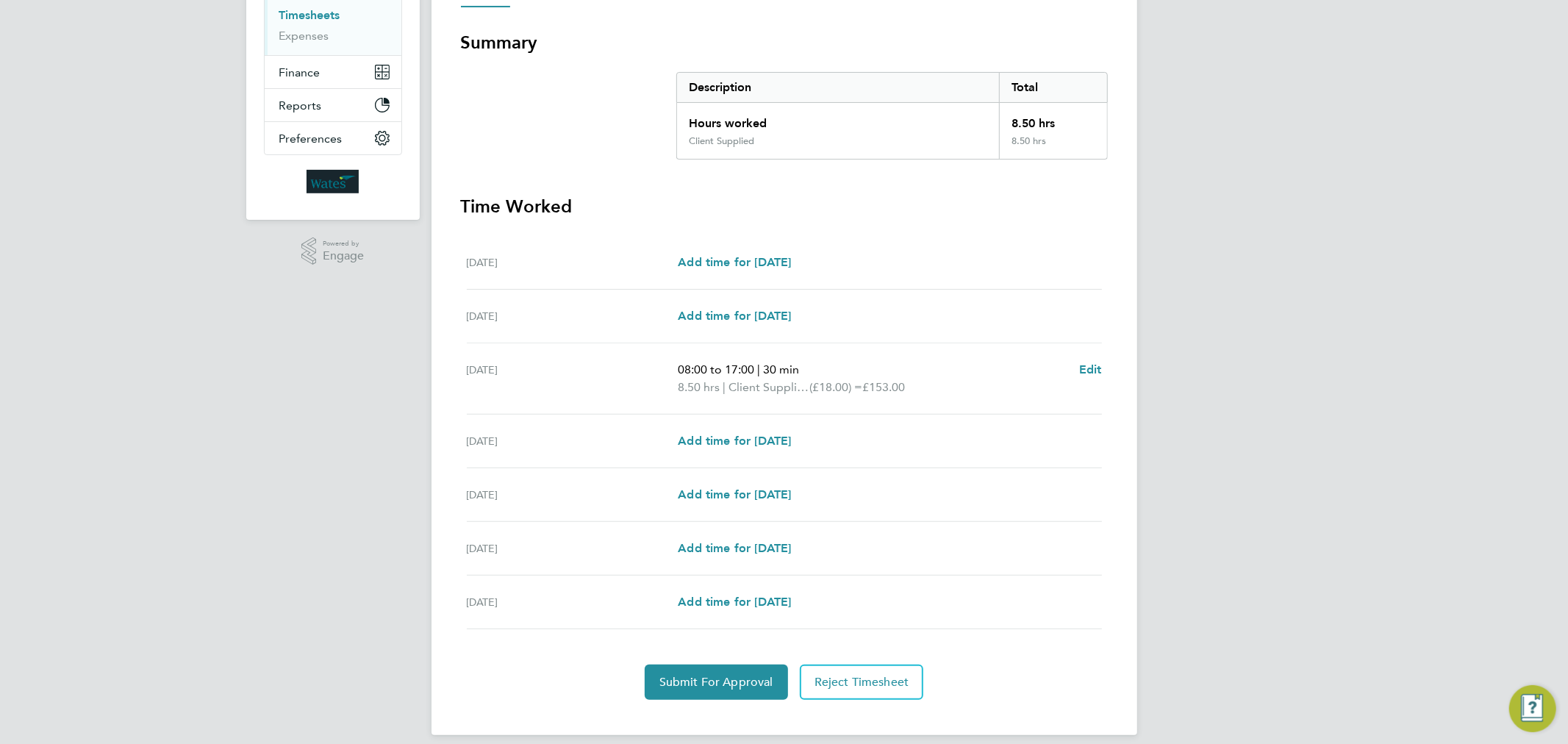
scroll to position [258, 0]
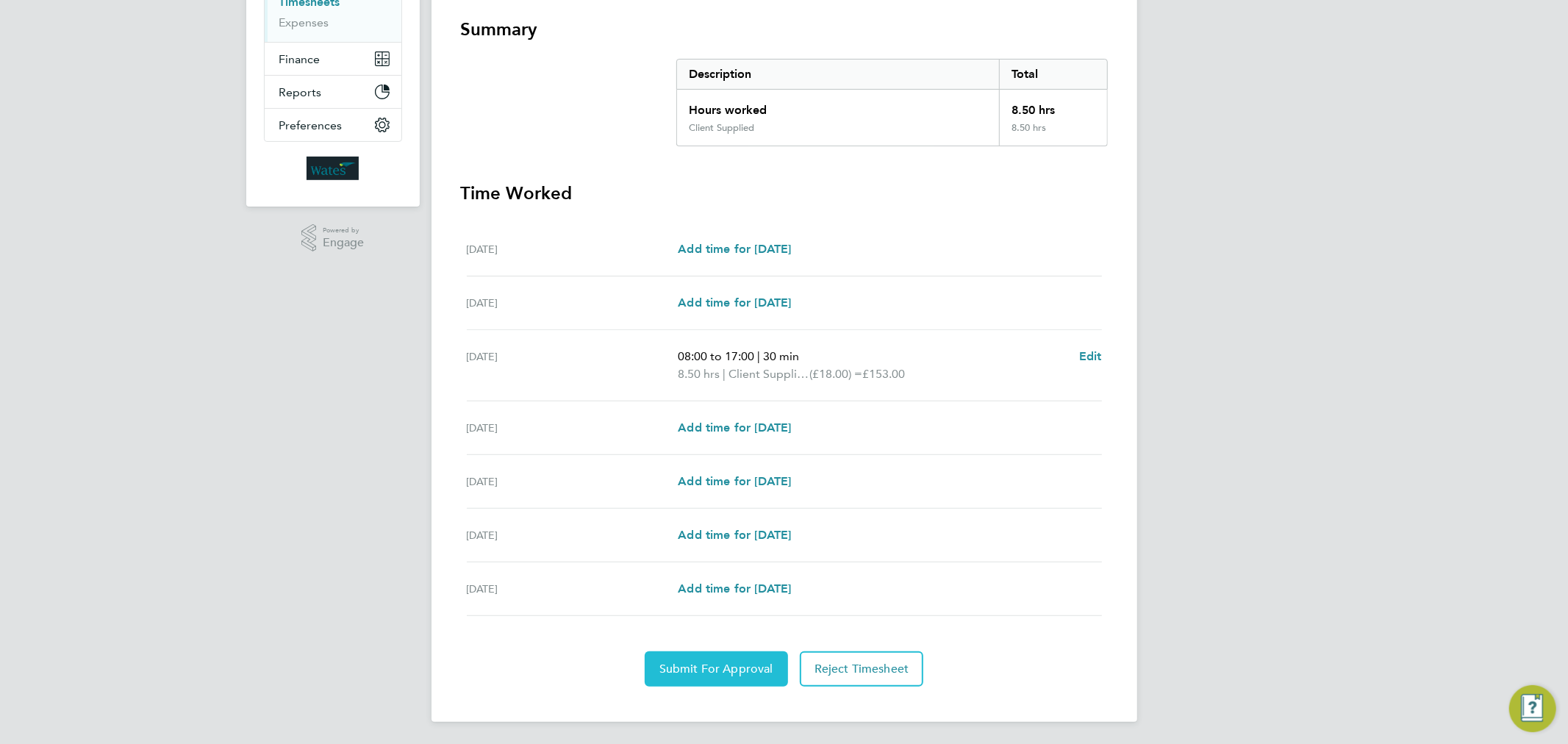
click at [739, 667] on span "Submit For Approval" at bounding box center [716, 669] width 114 height 14
click at [725, 662] on span "Approve Timesheet" at bounding box center [717, 669] width 108 height 14
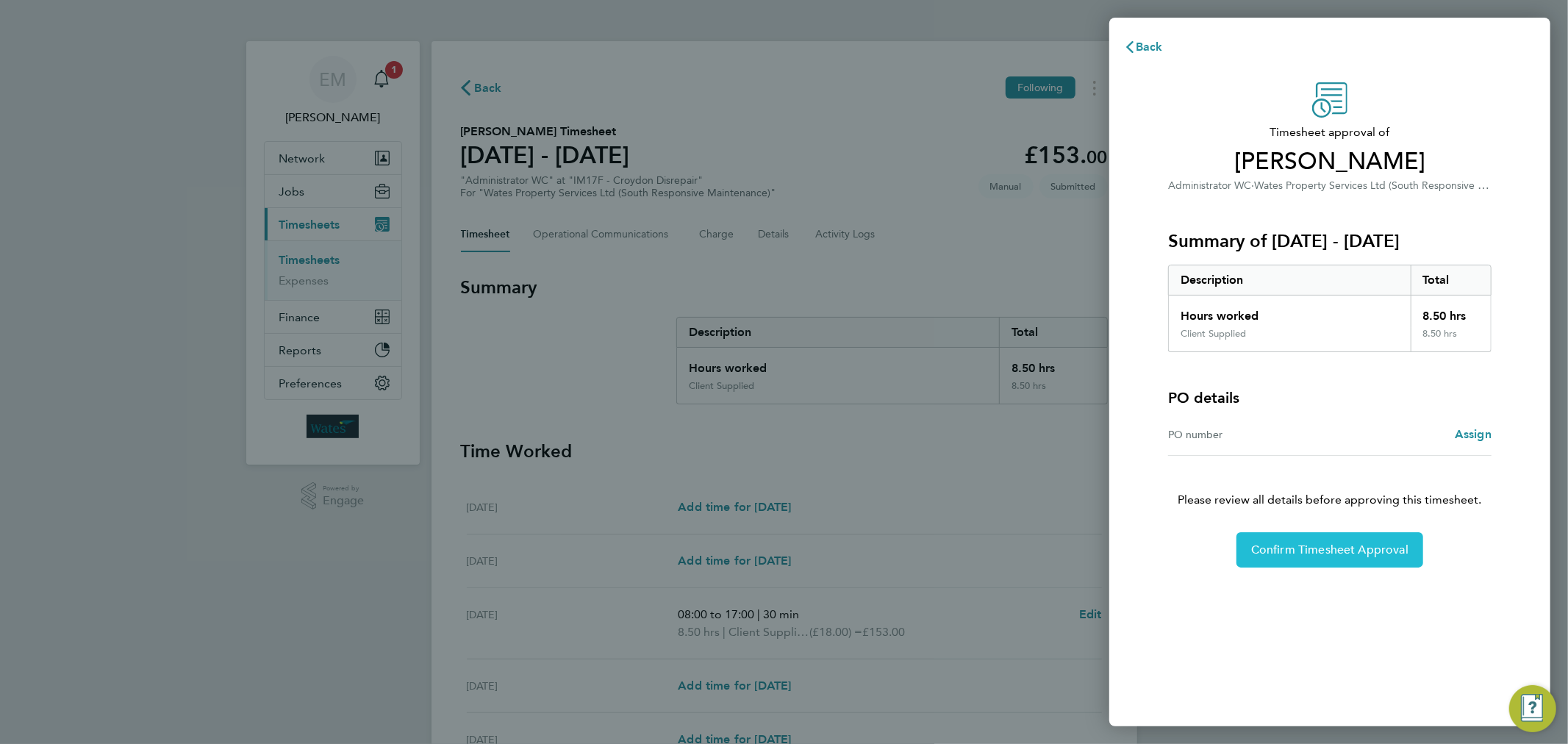
click at [1358, 537] on button "Confirm Timesheet Approval" at bounding box center [1329, 550] width 187 height 35
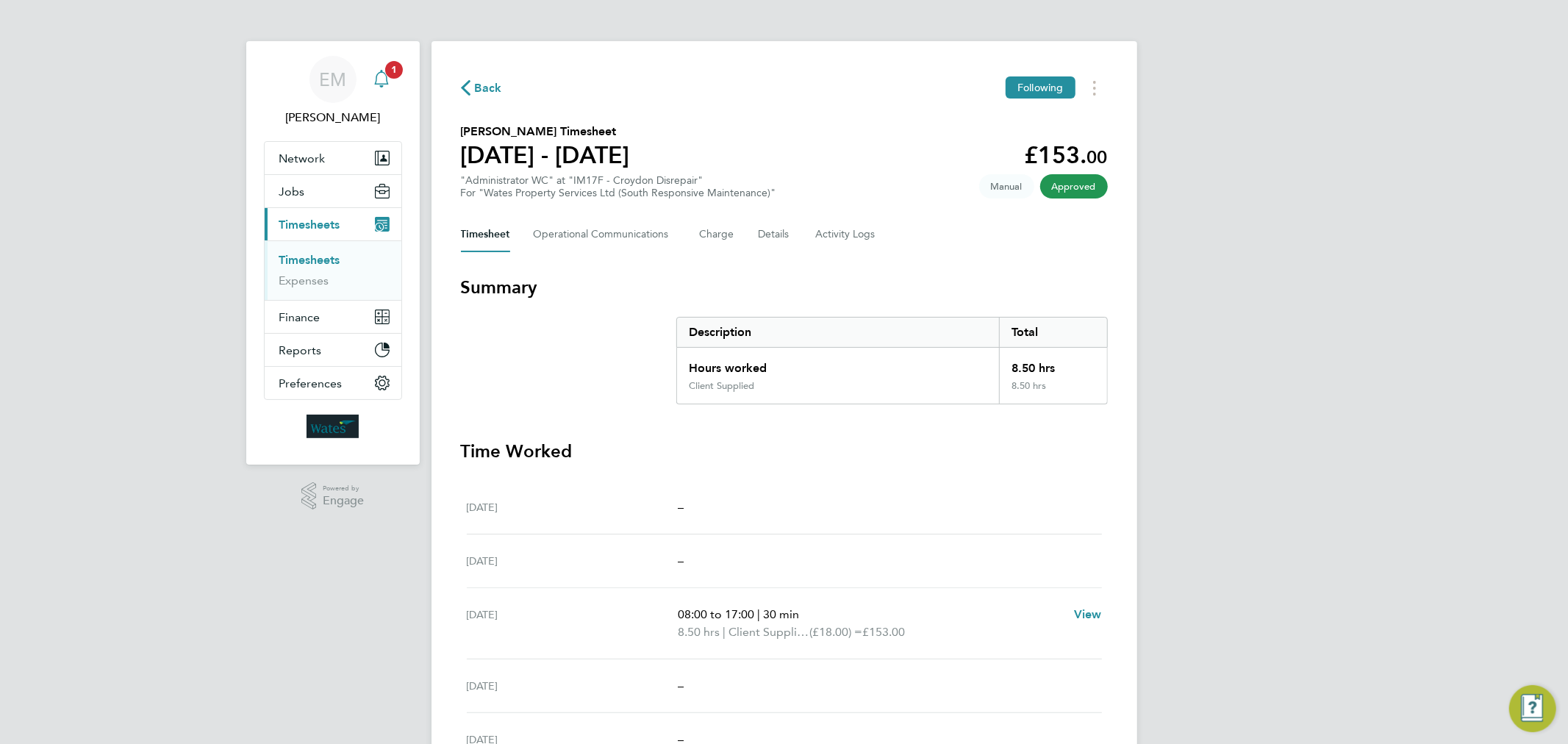
click at [386, 68] on span "1" at bounding box center [394, 70] width 18 height 18
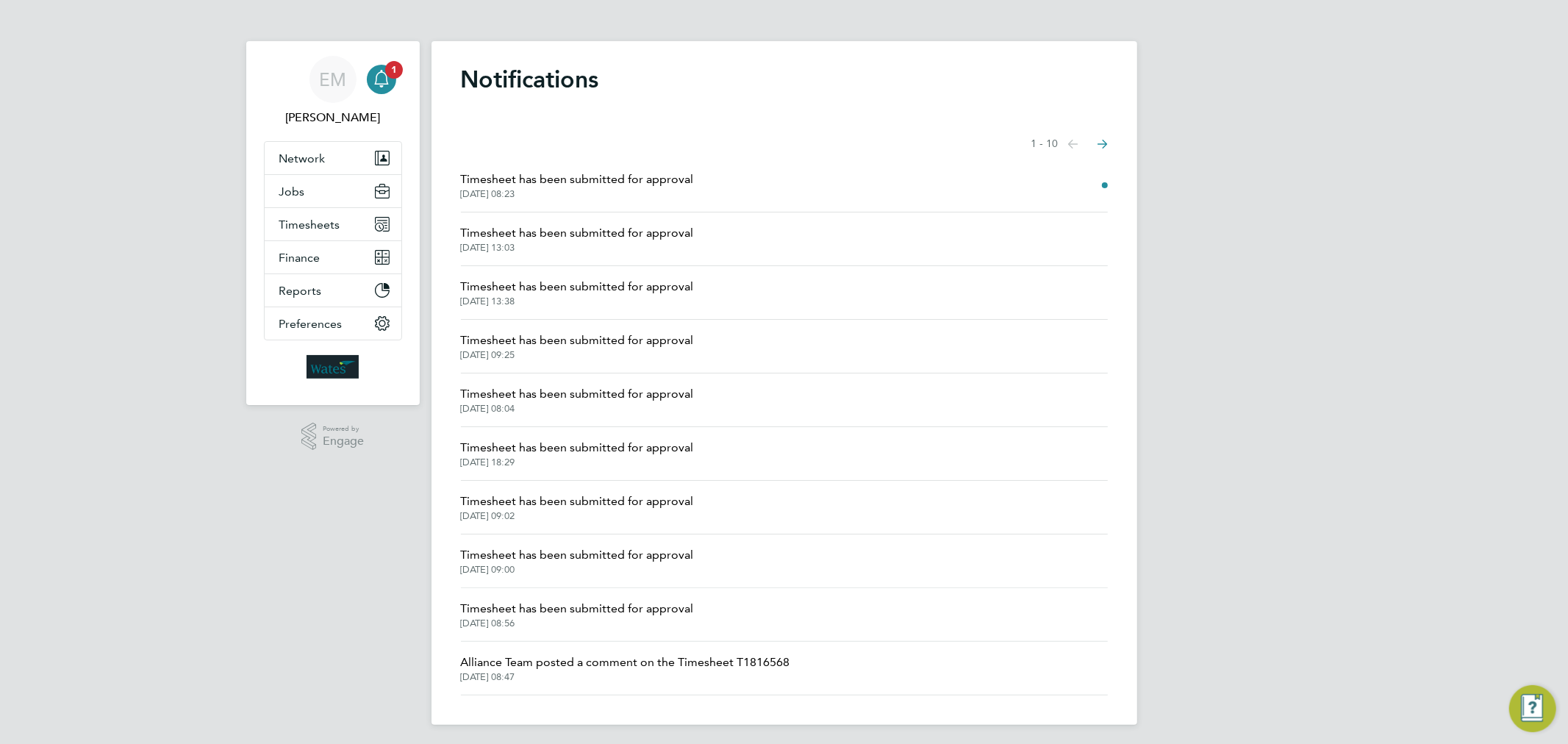
scroll to position [5, 0]
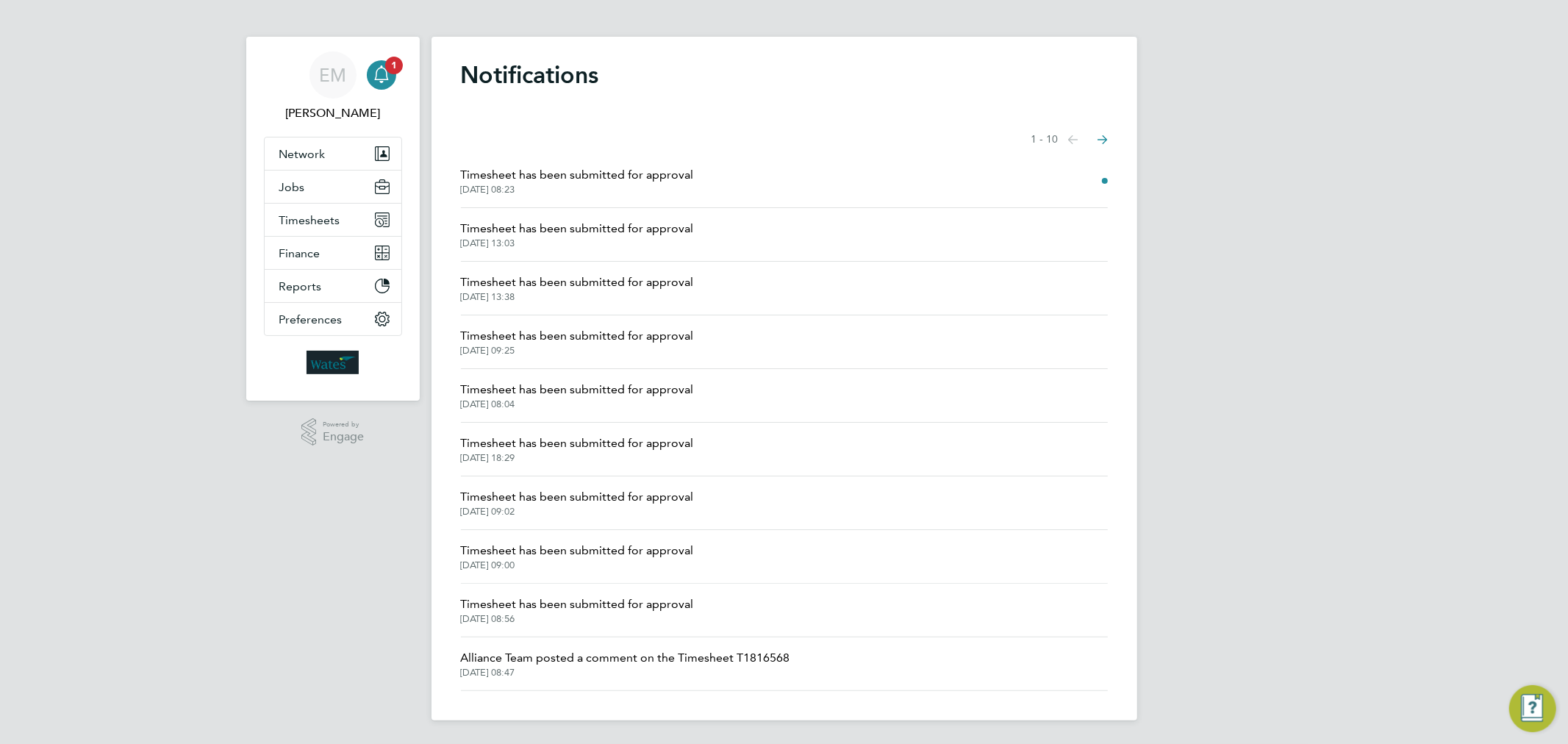
click at [843, 167] on li "Timesheet has been submitted for approval 29 Sep 2025, 08:23" at bounding box center [784, 181] width 647 height 53
drag, startPoint x: 691, startPoint y: 173, endPoint x: 643, endPoint y: 177, distance: 48.2
click at [643, 177] on li "Timesheet has been submitted for approval 29 Sep 2025, 08:23" at bounding box center [784, 181] width 647 height 53
click at [642, 177] on span "Timesheet has been submitted for approval" at bounding box center [577, 175] width 233 height 18
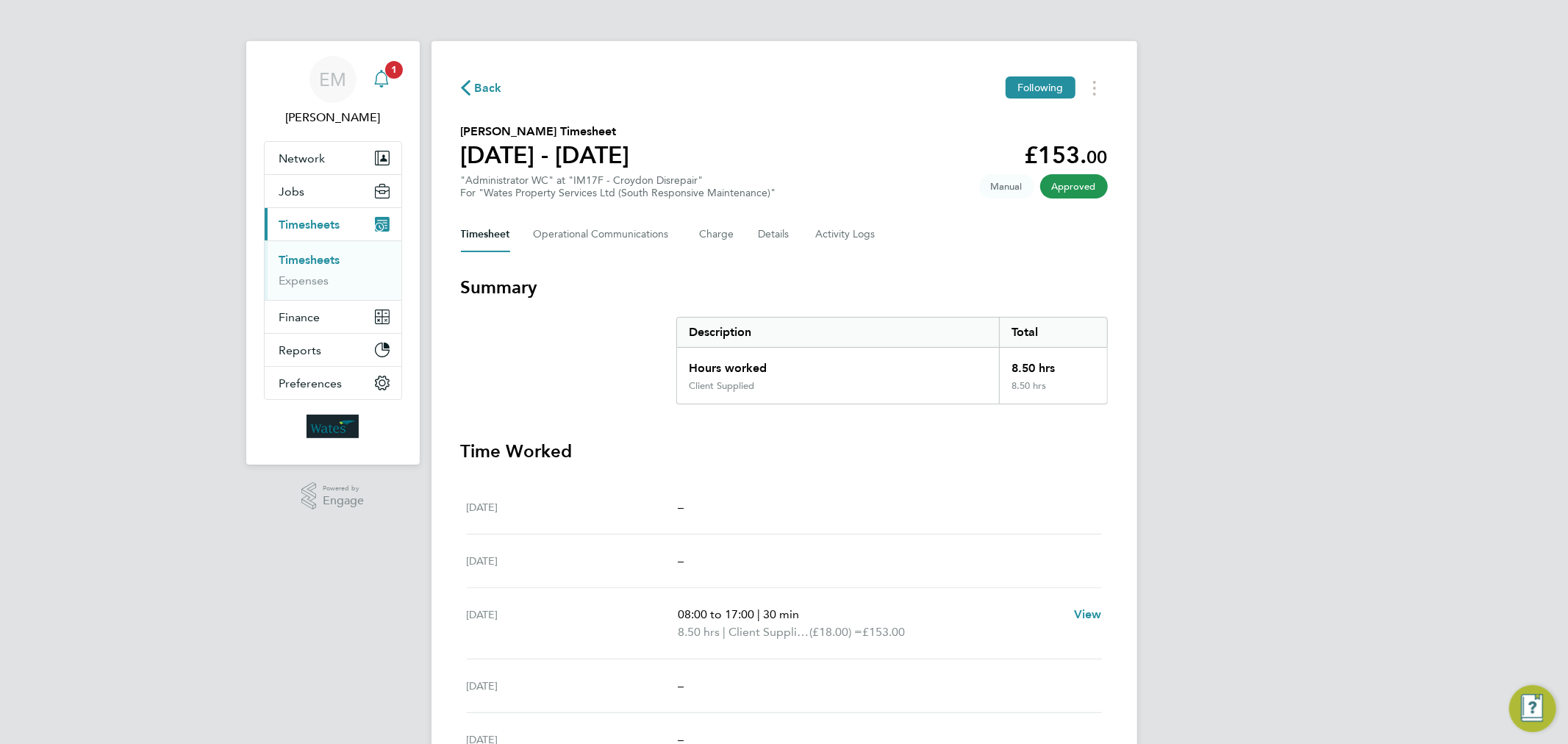
click at [386, 83] on icon "Main navigation" at bounding box center [381, 79] width 18 height 18
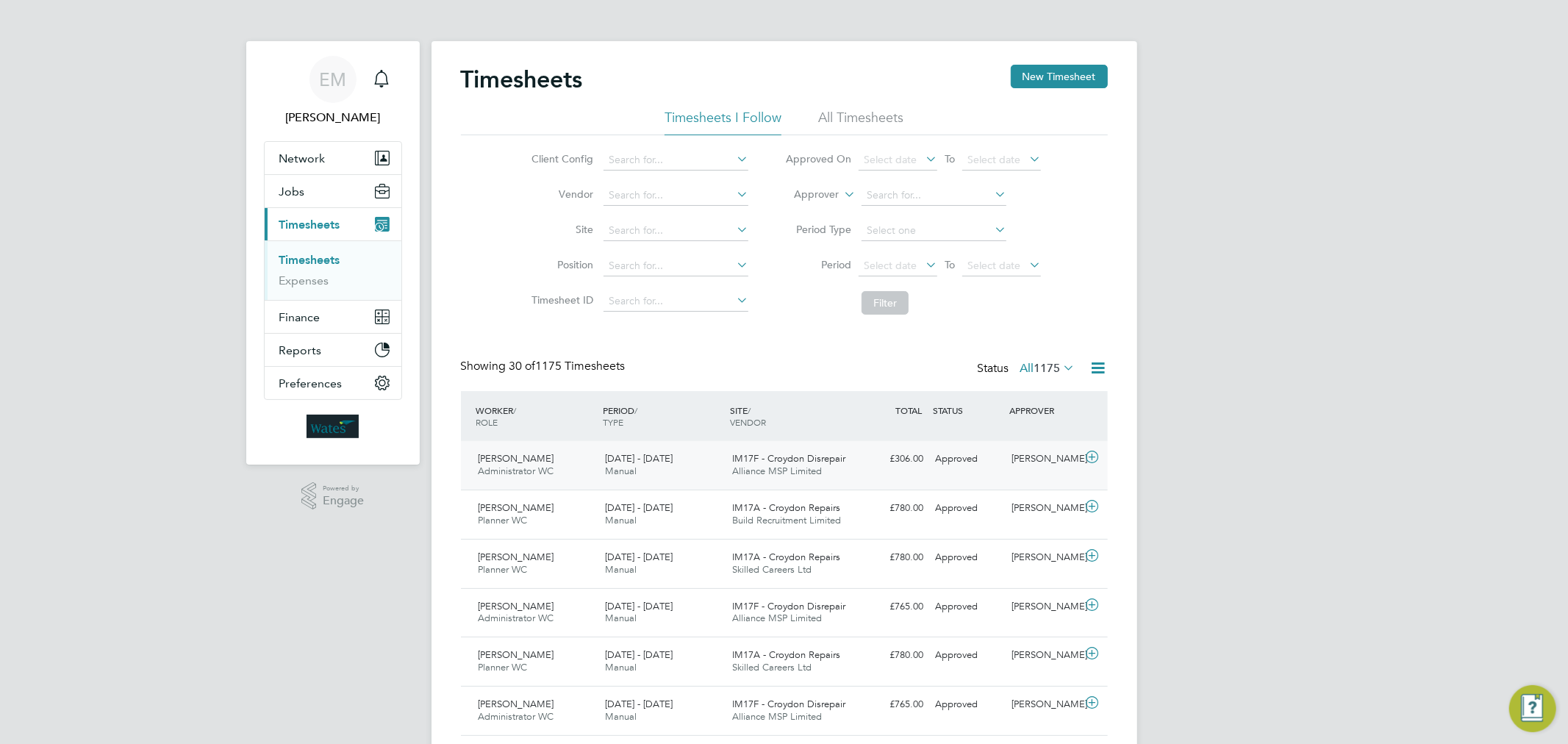
click at [778, 457] on span "IM17F - Croydon Disrepair" at bounding box center [788, 458] width 113 height 13
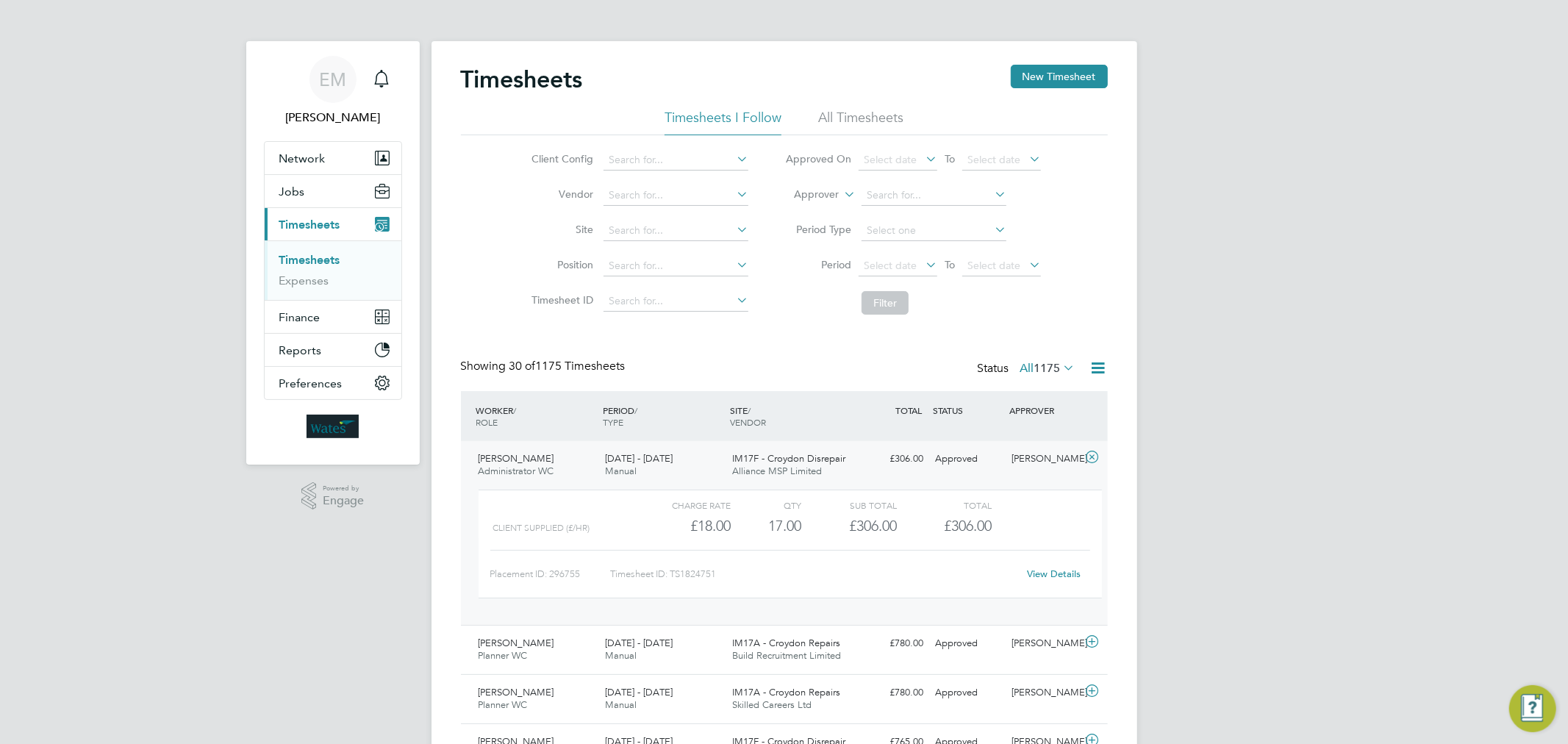
click at [1064, 575] on link "View Details" at bounding box center [1053, 574] width 53 height 13
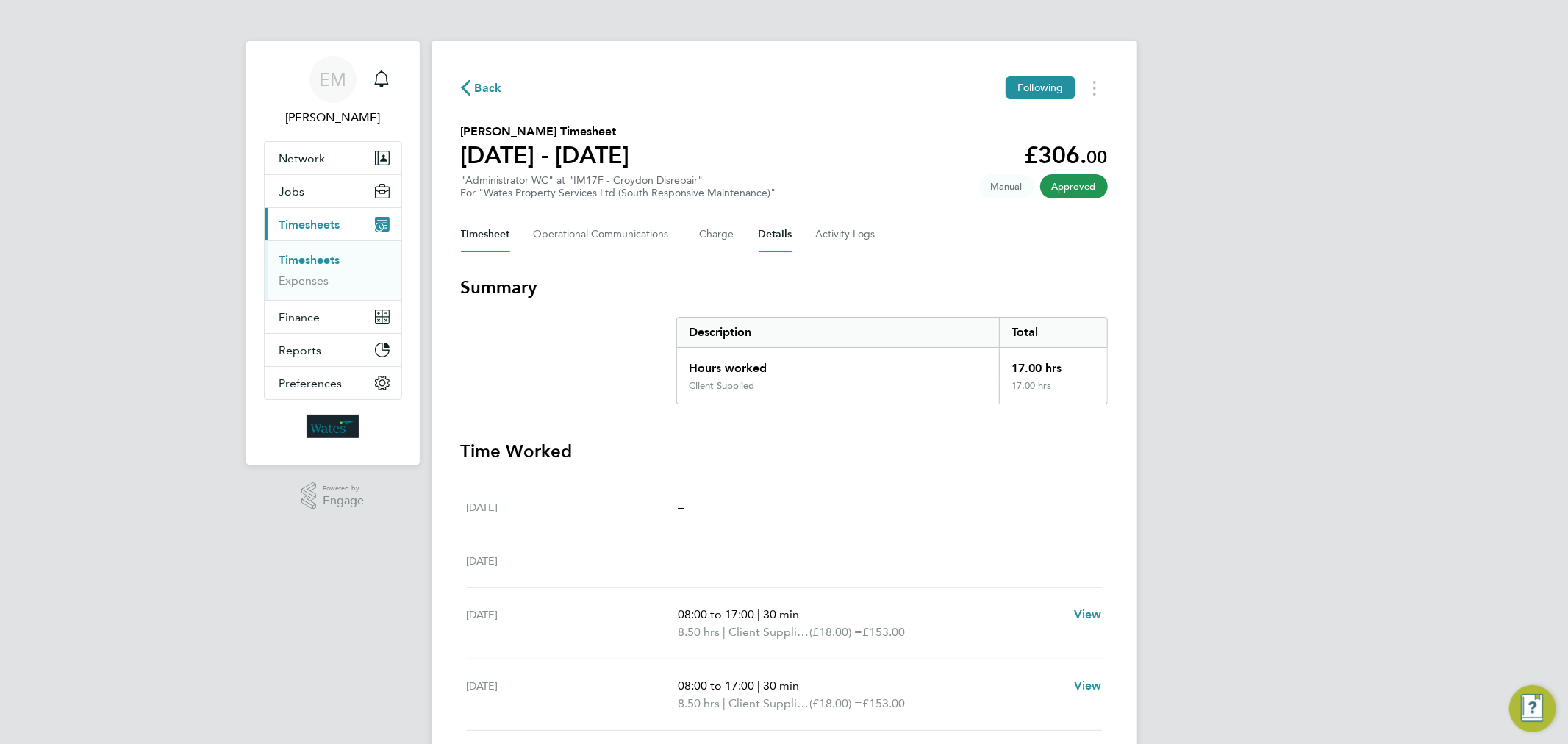
click at [769, 236] on button "Details" at bounding box center [776, 235] width 34 height 35
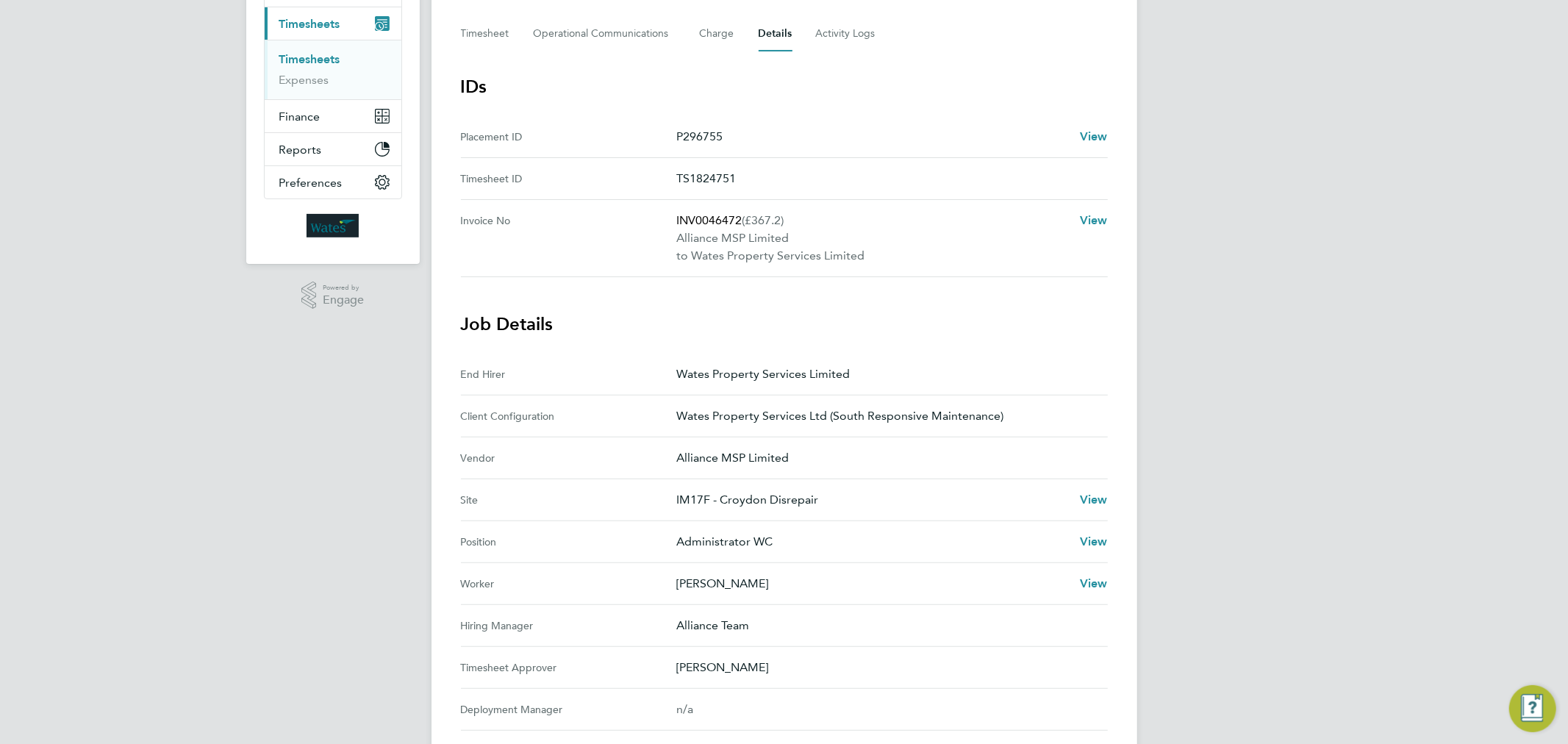
scroll to position [326, 0]
